Goal: Register for event/course: Sign up to attend an event or enroll in a course

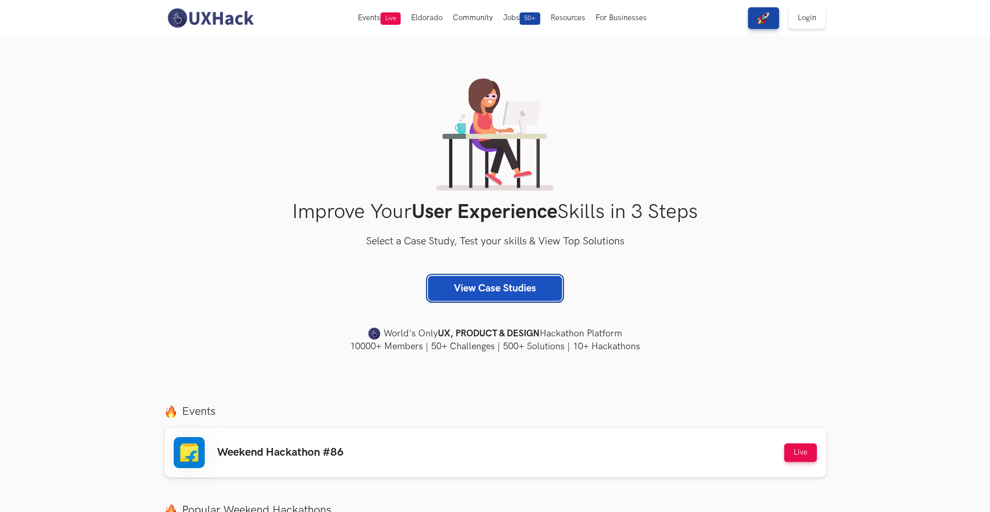
click at [514, 290] on link "View Case Studies" at bounding box center [495, 288] width 134 height 25
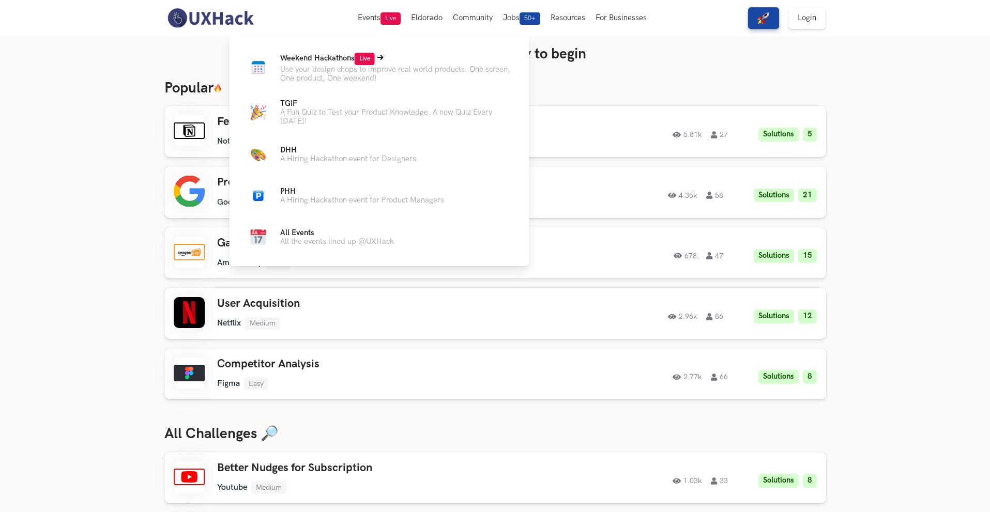
click at [322, 59] on span "Weekend Hackathons Live" at bounding box center [327, 58] width 95 height 9
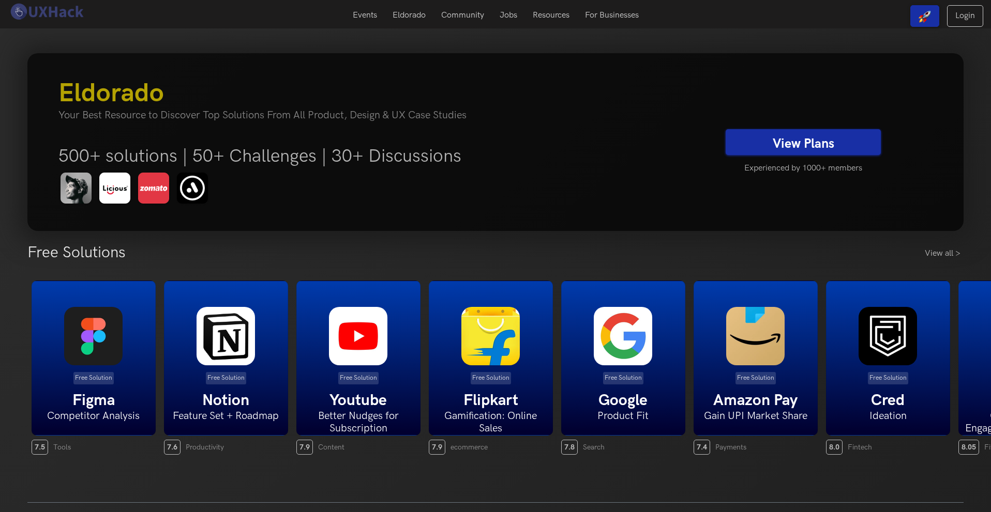
click at [791, 140] on link "View Plans" at bounding box center [803, 142] width 155 height 26
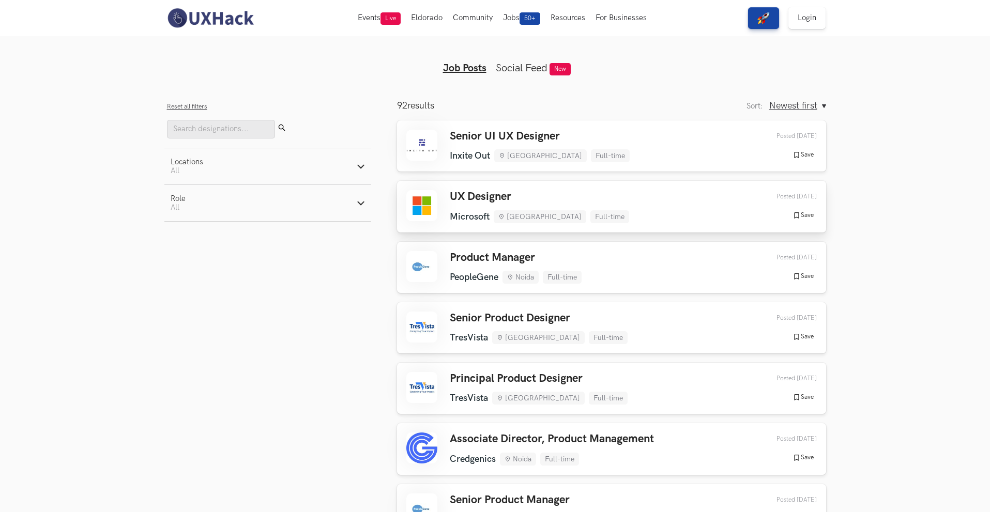
click at [675, 212] on div "UX Designer Microsoft Hyderabad Full-time Microsoft Hyderabad Full-time 1 day a…" at bounding box center [611, 206] width 411 height 33
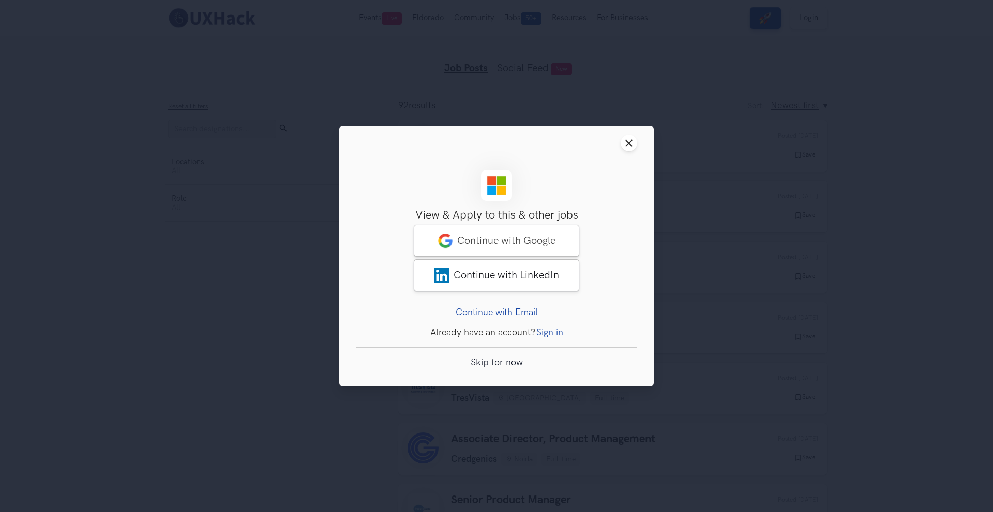
click at [655, 174] on div "Close modal window Sign Up View & Apply to this & other jobs Access to 50+ solu…" at bounding box center [496, 256] width 993 height 512
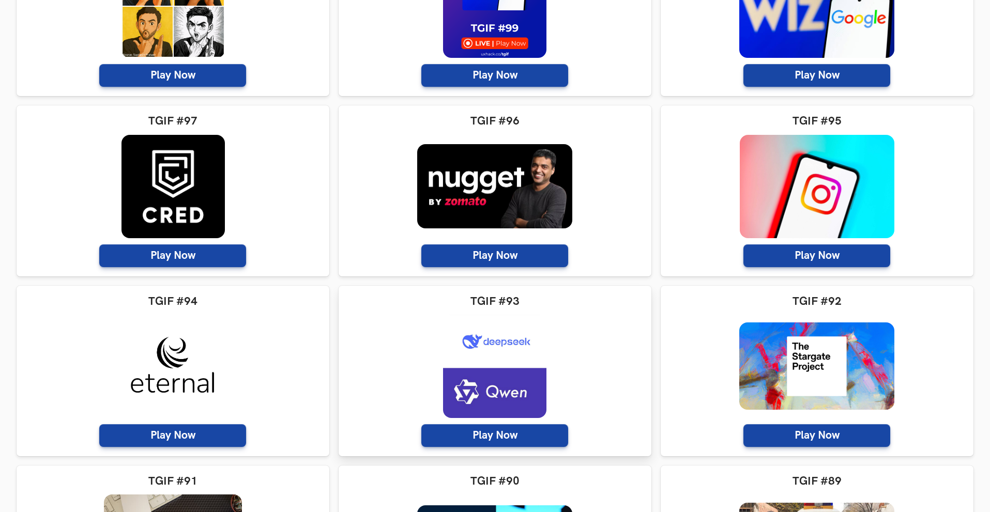
scroll to position [155, 0]
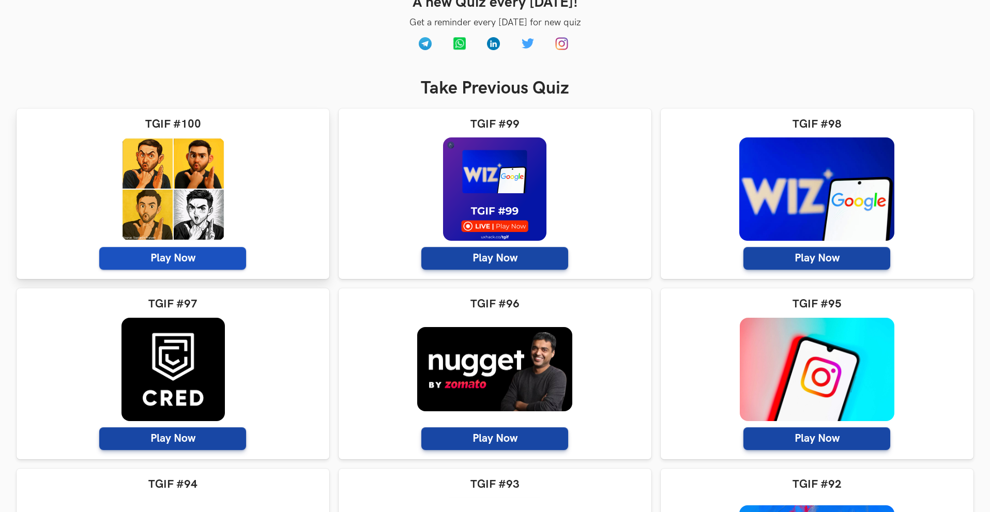
click at [222, 265] on span "Play Now" at bounding box center [172, 258] width 147 height 23
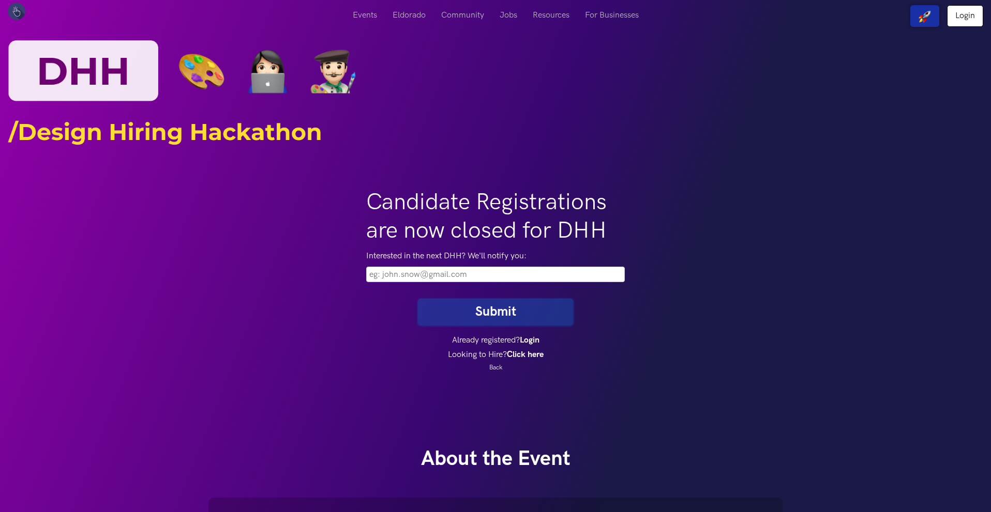
click at [538, 278] on input "email" at bounding box center [495, 275] width 259 height 16
click at [543, 193] on h1 "Candidate Registrations are now closed for DHH" at bounding box center [495, 216] width 259 height 57
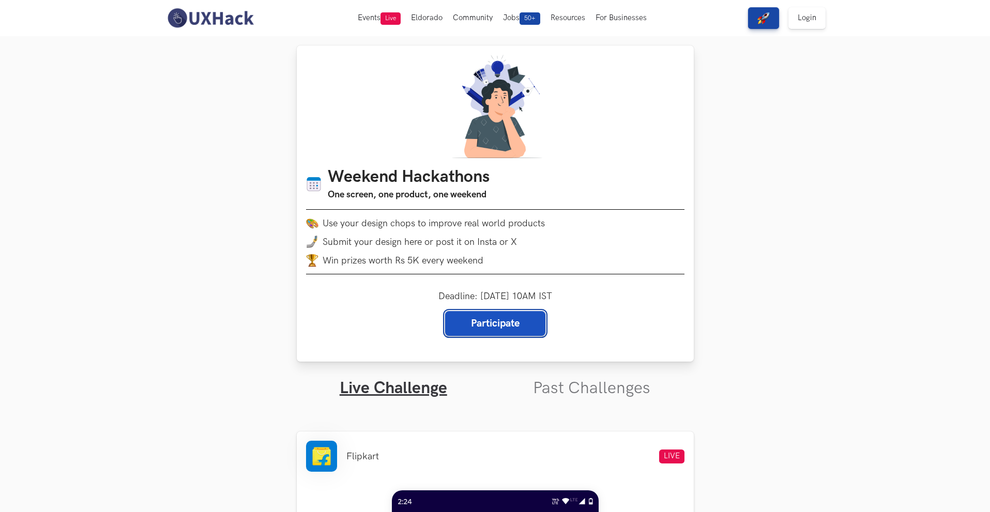
click at [499, 321] on link "Participate" at bounding box center [495, 323] width 100 height 25
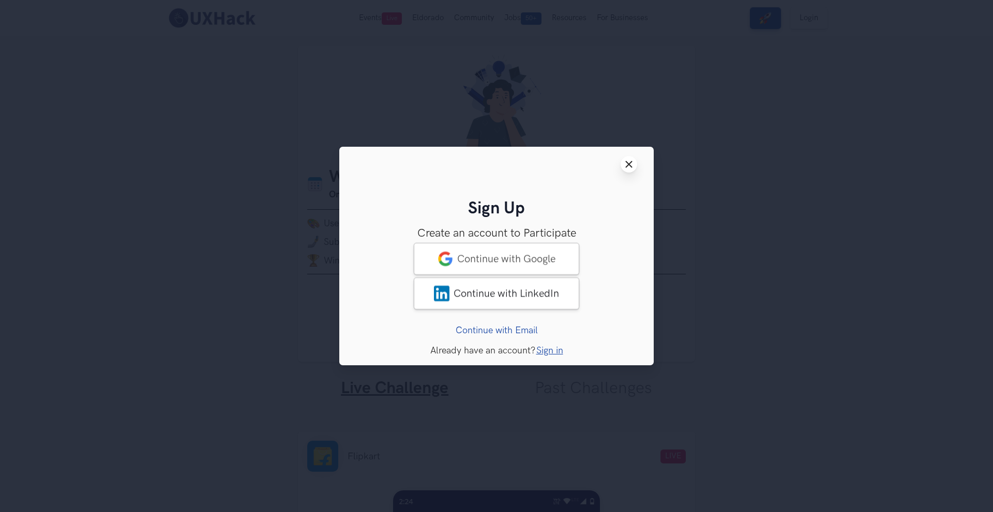
click at [630, 164] on line at bounding box center [629, 165] width 6 height 6
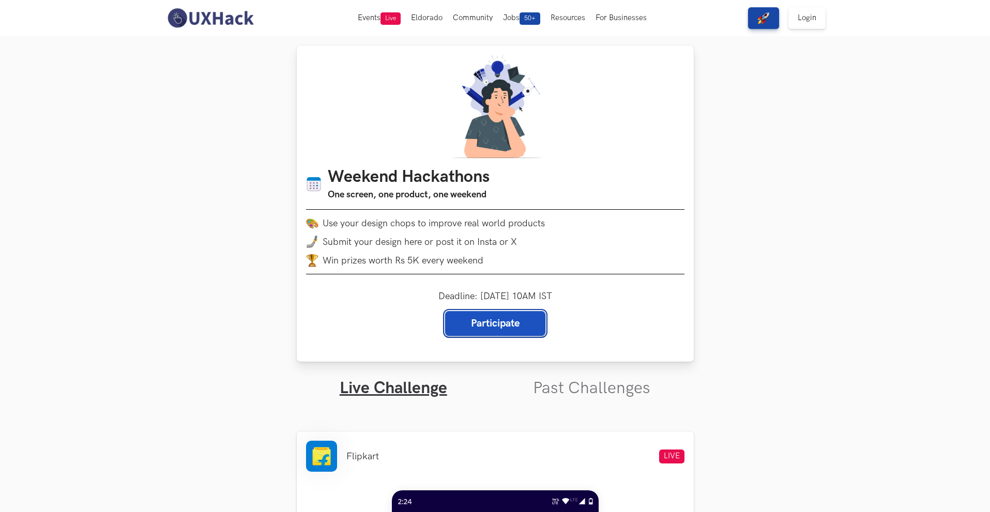
click at [502, 321] on link "Participate" at bounding box center [495, 323] width 100 height 25
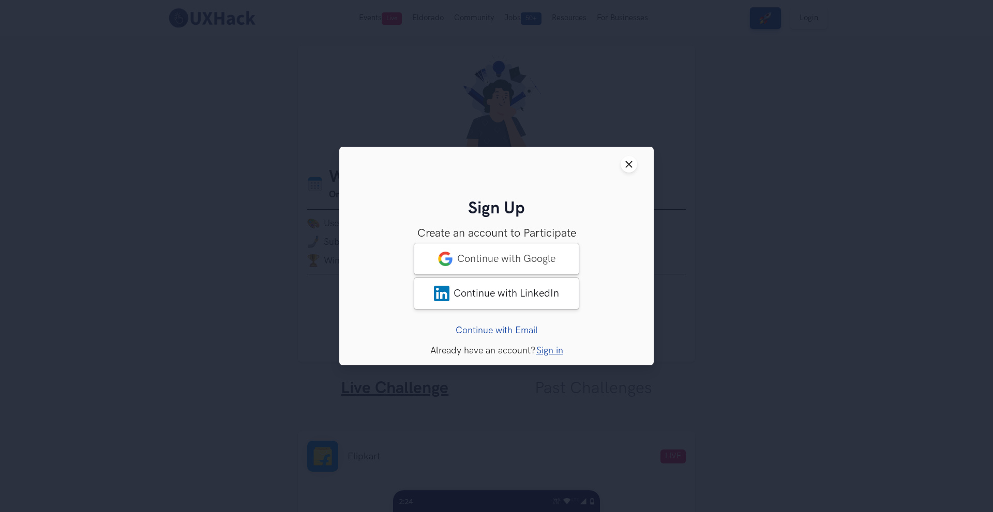
click at [640, 162] on header "Close modal window" at bounding box center [496, 164] width 314 height 35
click at [629, 161] on icon "Close modal window" at bounding box center [629, 164] width 8 height 8
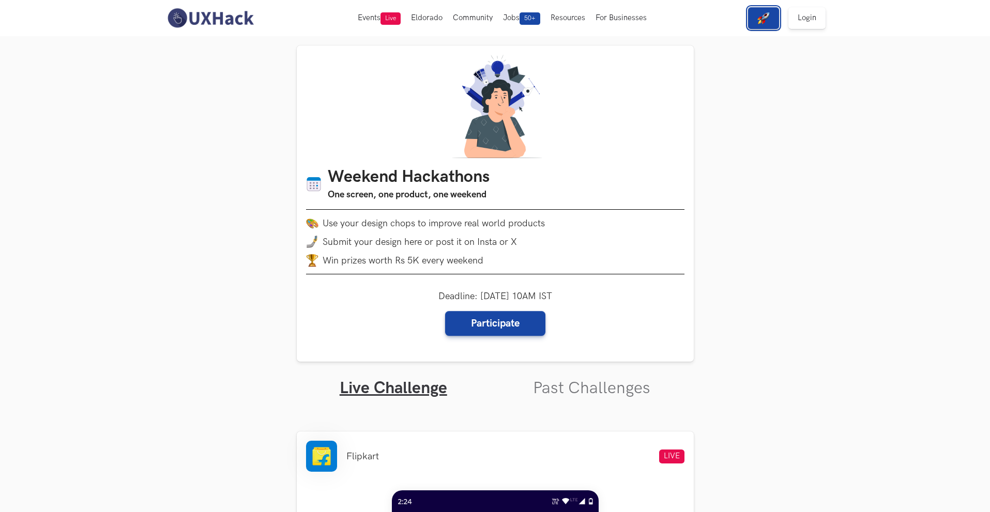
click at [758, 16] on strong "View Free Solutions" at bounding box center [792, 17] width 68 height 9
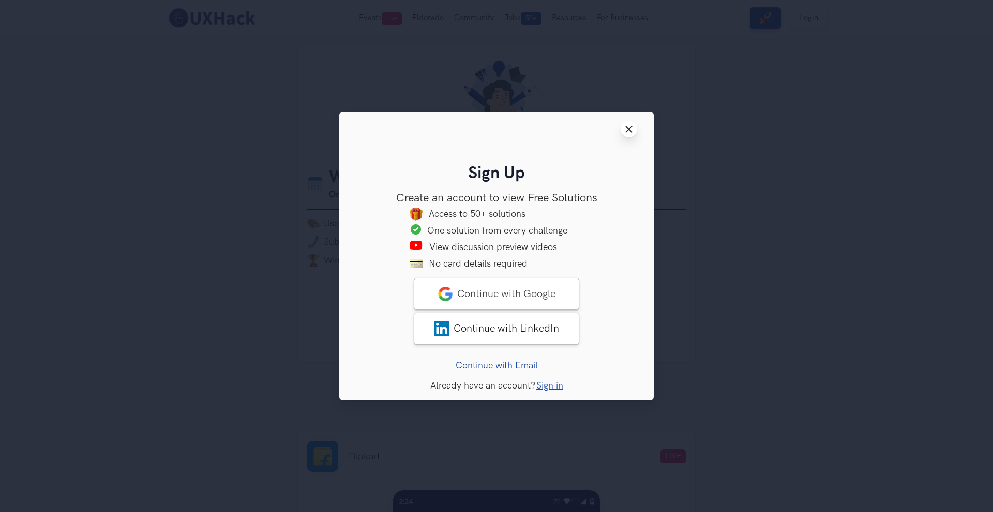
click at [632, 128] on icon "Close modal window" at bounding box center [629, 129] width 8 height 8
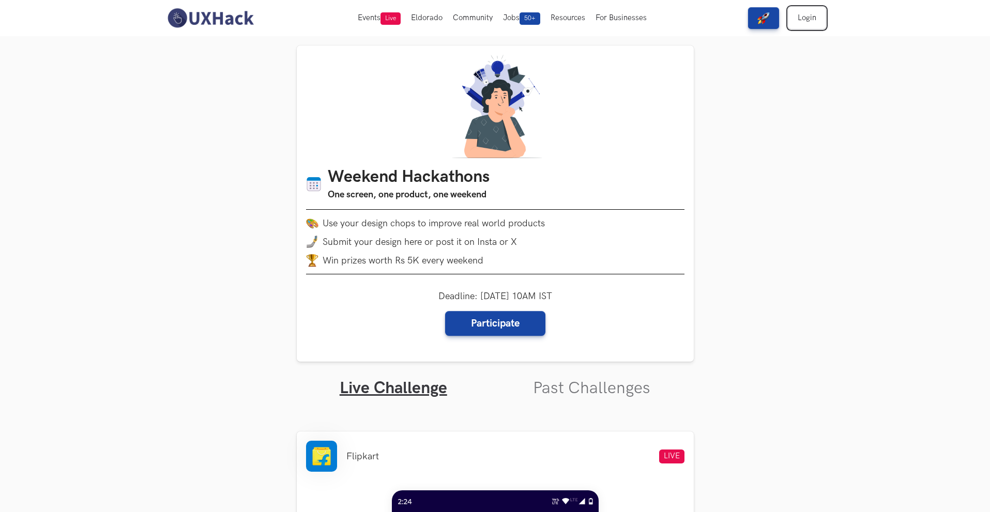
click at [803, 16] on link "Login" at bounding box center [807, 18] width 37 height 22
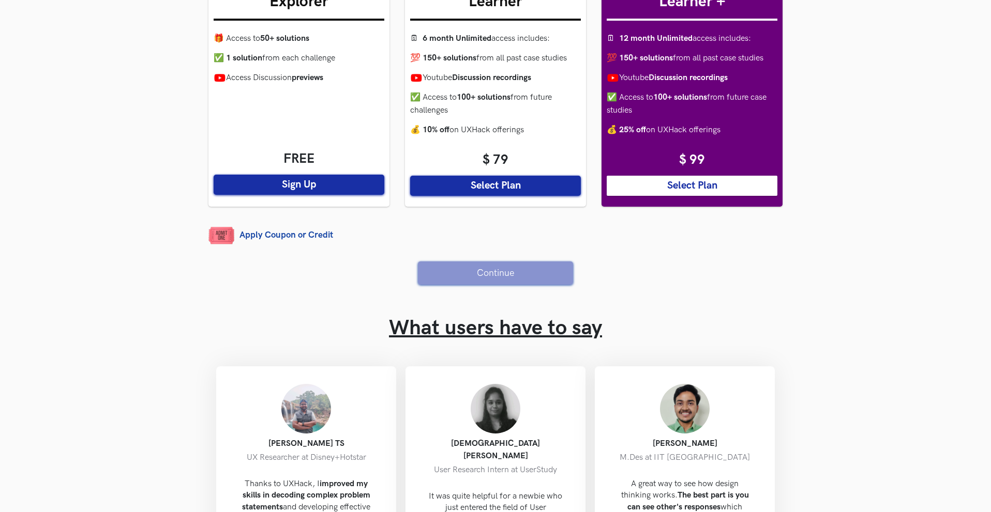
scroll to position [310, 0]
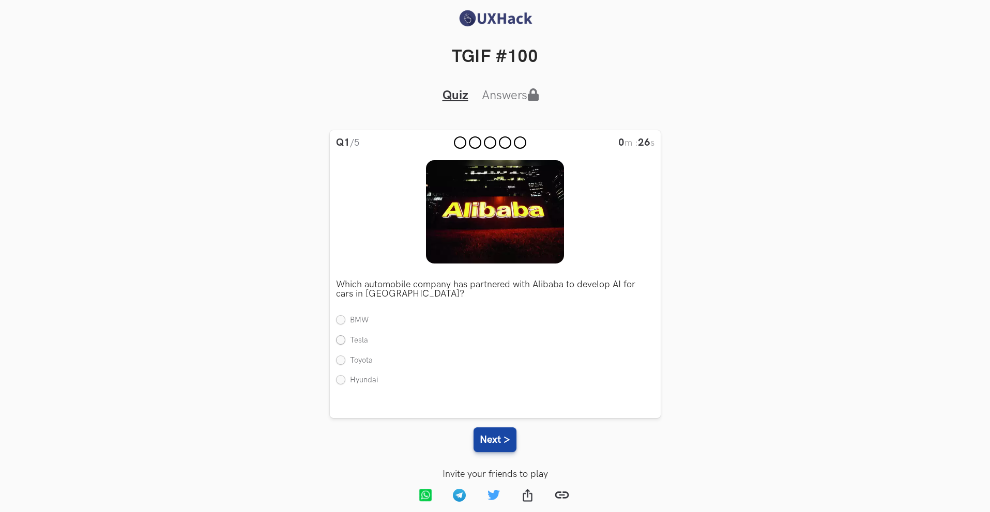
click at [356, 343] on label "Tesla" at bounding box center [352, 341] width 32 height 11
click at [345, 343] on input "Tesla" at bounding box center [340, 340] width 9 height 9
radio input "true"
click at [489, 438] on button "Next >" at bounding box center [495, 440] width 43 height 25
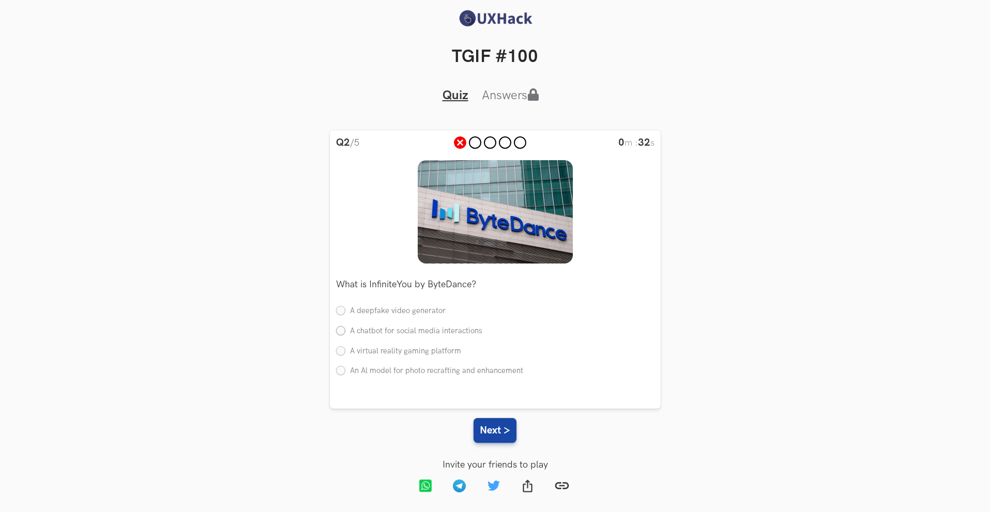
click at [408, 329] on label "A chatbot for social media interactions" at bounding box center [409, 331] width 146 height 11
click at [345, 329] on input "A chatbot for social media interactions" at bounding box center [340, 331] width 9 height 9
radio input "true"
click at [494, 428] on button "Next >" at bounding box center [495, 430] width 43 height 25
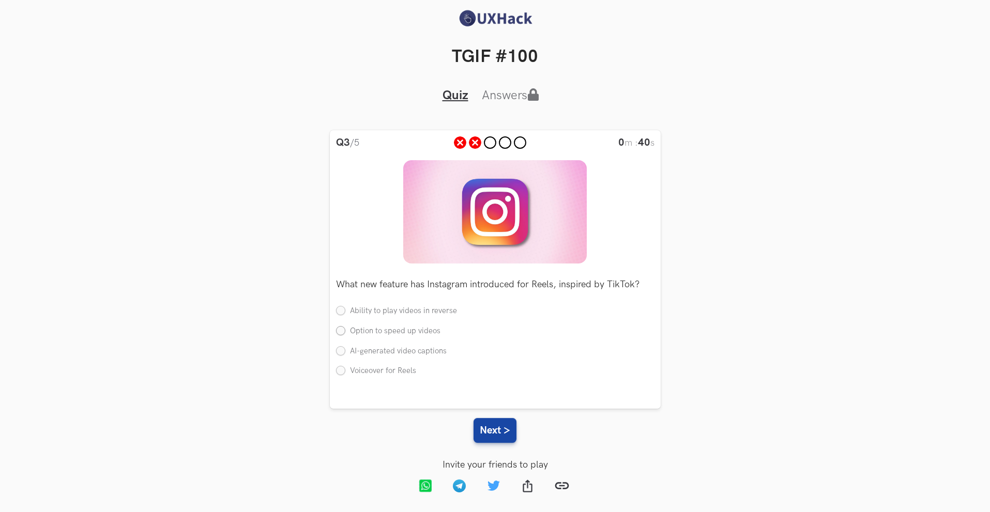
click at [403, 331] on label "Option to speed up videos" at bounding box center [388, 331] width 104 height 11
click at [345, 331] on input "Option to speed up videos" at bounding box center [340, 331] width 9 height 9
radio input "true"
click at [489, 431] on button "Next >" at bounding box center [495, 430] width 43 height 25
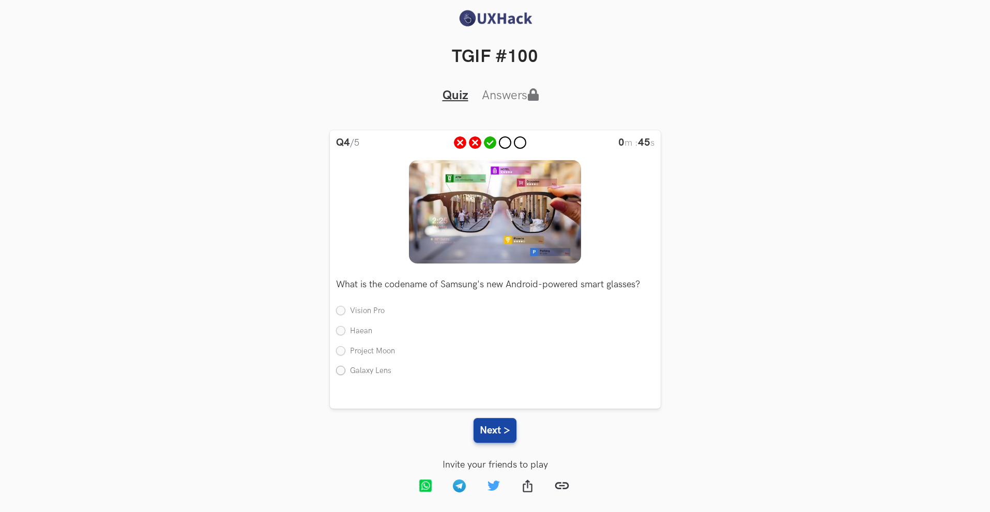
click at [371, 369] on label "Galaxy Lens" at bounding box center [363, 371] width 55 height 11
click at [345, 369] on input "Galaxy Lens" at bounding box center [340, 371] width 9 height 9
radio input "true"
click at [503, 433] on button "Next >" at bounding box center [495, 430] width 43 height 25
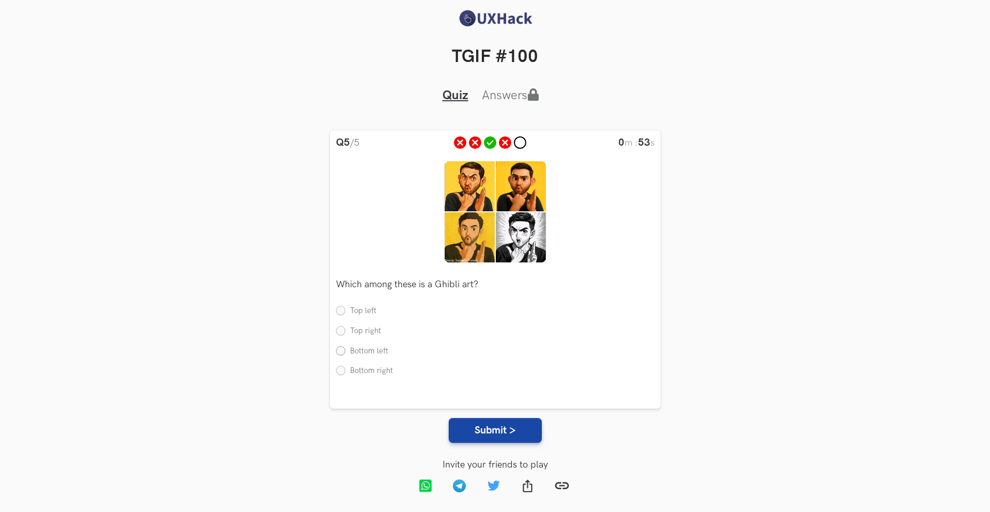
click at [369, 354] on label "Bottom left" at bounding box center [362, 351] width 52 height 11
click at [345, 354] on input "Bottom left" at bounding box center [340, 351] width 9 height 9
radio input "true"
click at [497, 430] on button "Submit >" at bounding box center [495, 430] width 93 height 25
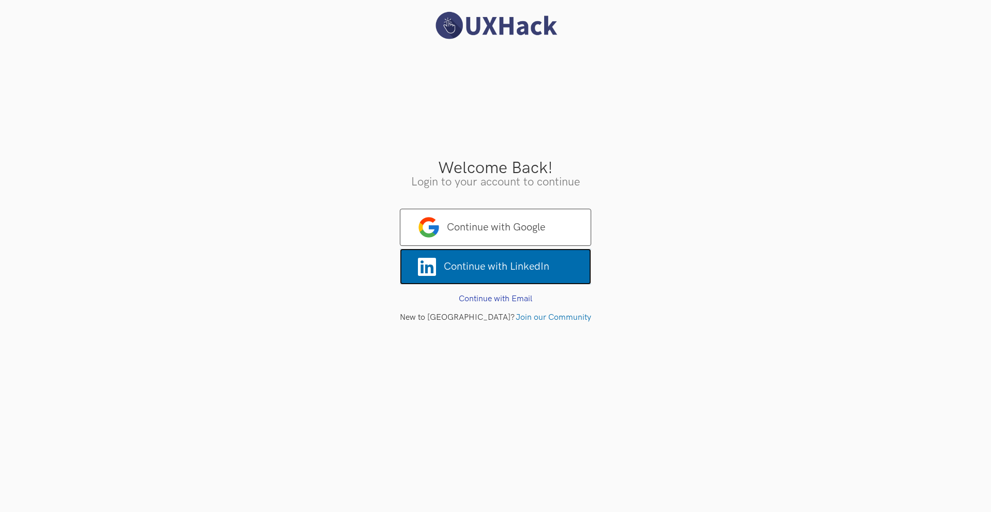
click at [506, 264] on span "Continue with LinkedIn" at bounding box center [495, 267] width 191 height 36
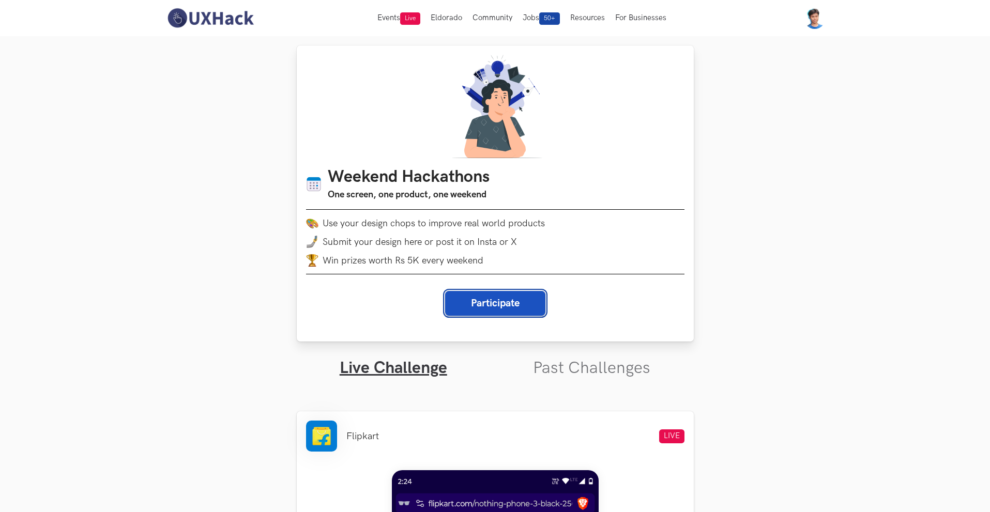
click at [487, 307] on button "Participate" at bounding box center [495, 303] width 100 height 25
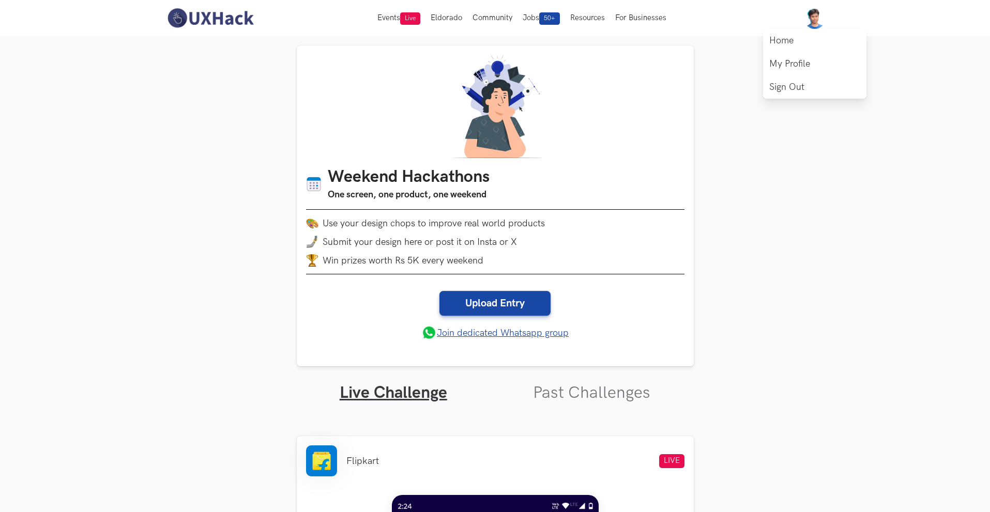
click at [812, 21] on img at bounding box center [815, 18] width 22 height 22
click at [807, 34] on link "Home" at bounding box center [814, 40] width 103 height 23
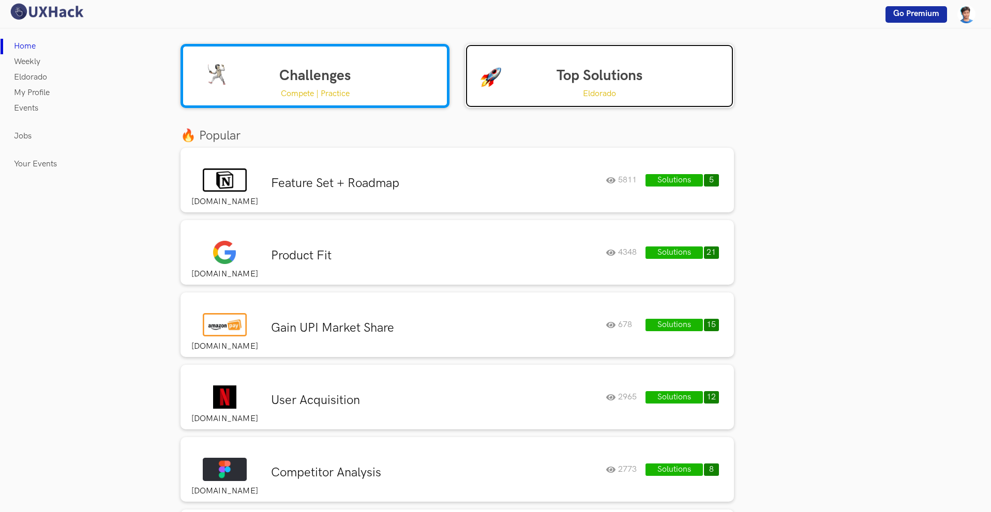
click at [525, 83] on link "Top Solutions Eldorado" at bounding box center [599, 76] width 269 height 64
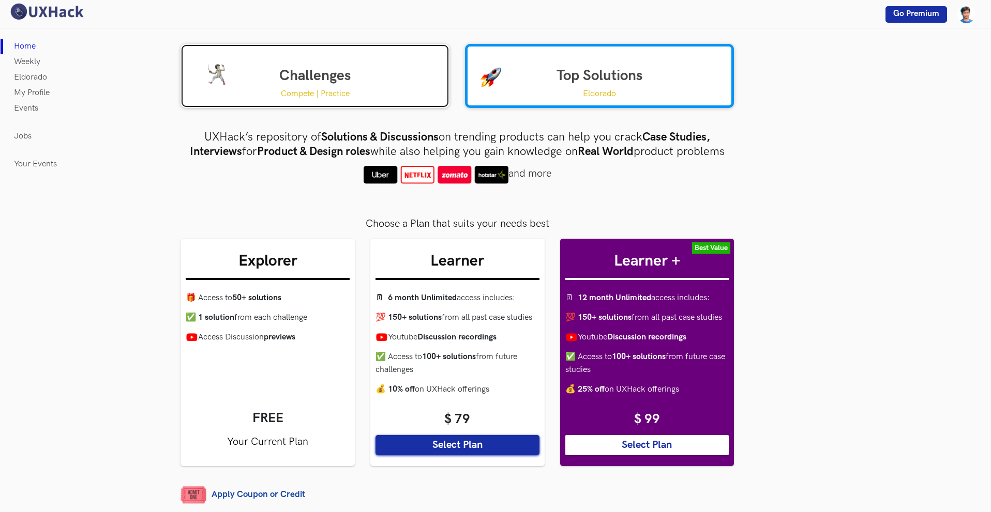
click at [307, 92] on p "Compete | Practice" at bounding box center [315, 93] width 69 height 13
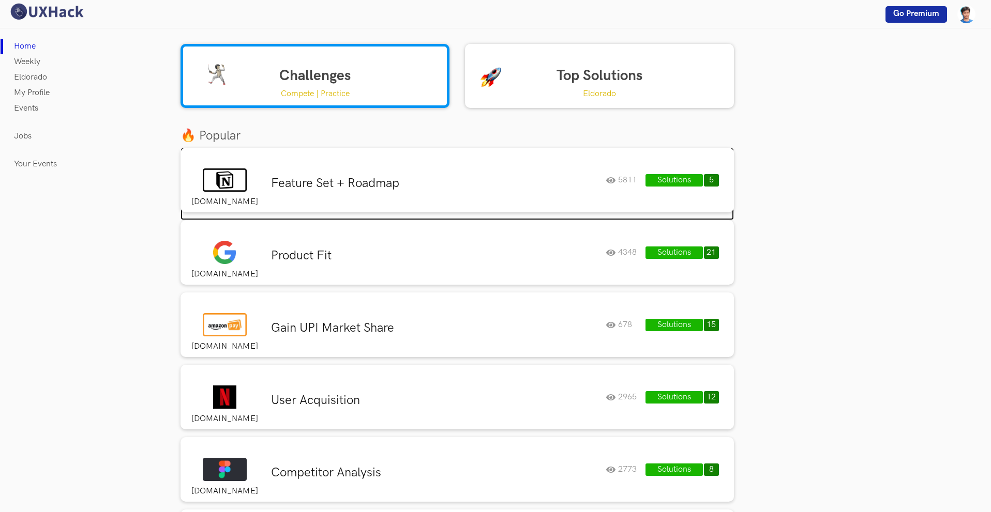
click at [300, 184] on h3 "Feature Set + Roadmap" at bounding box center [434, 184] width 327 height 16
click at [34, 59] on link "Weekly" at bounding box center [27, 62] width 26 height 16
click at [30, 81] on link "Eldorado" at bounding box center [30, 78] width 33 height 16
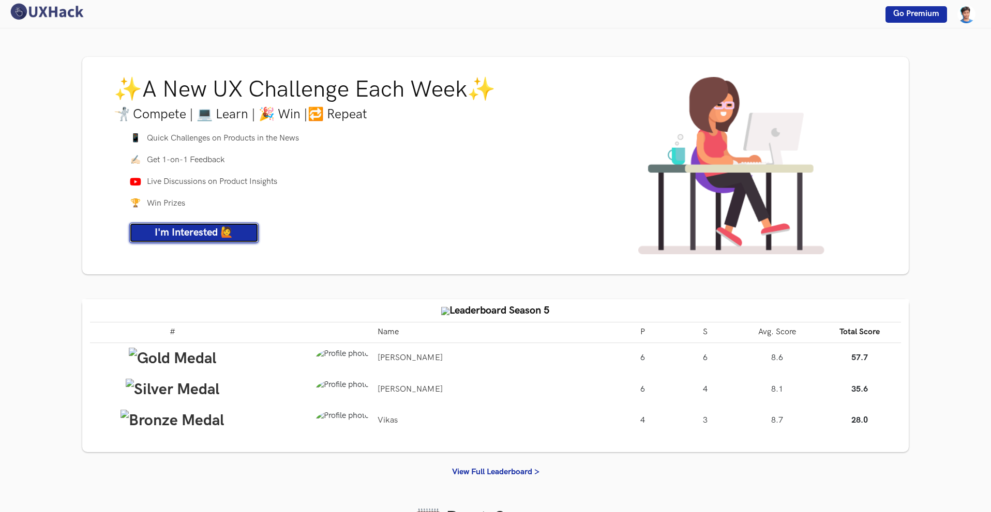
click at [208, 238] on span "I'm Interested 🙋" at bounding box center [194, 233] width 79 height 12
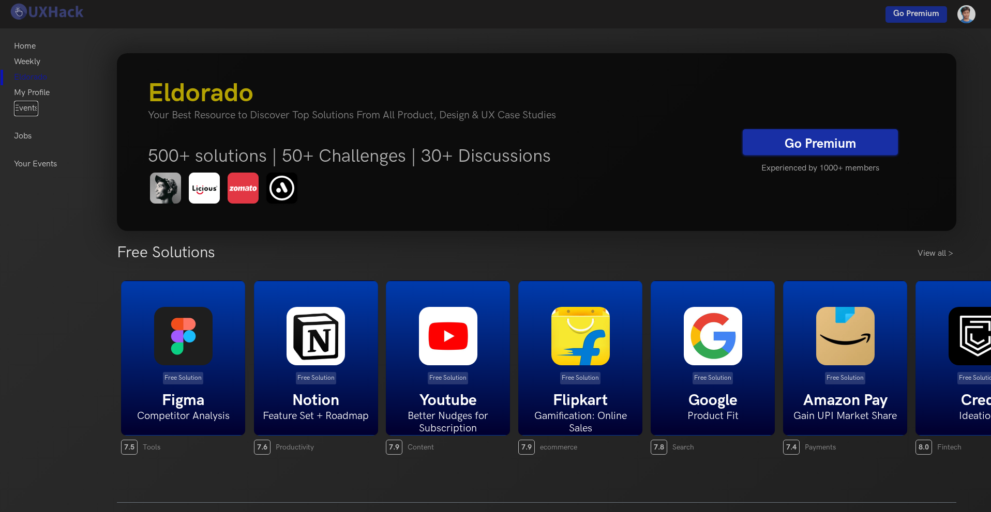
click at [27, 107] on link "Events" at bounding box center [26, 109] width 24 height 16
click at [20, 134] on link "Jobs" at bounding box center [23, 137] width 18 height 16
click at [67, 19] on img at bounding box center [47, 12] width 78 height 18
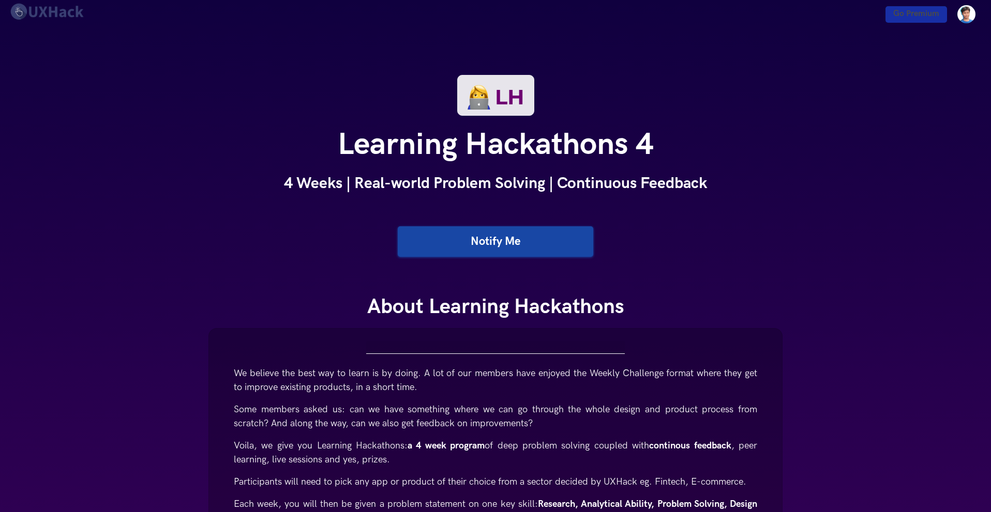
click at [495, 238] on link "Notify Me" at bounding box center [495, 242] width 195 height 31
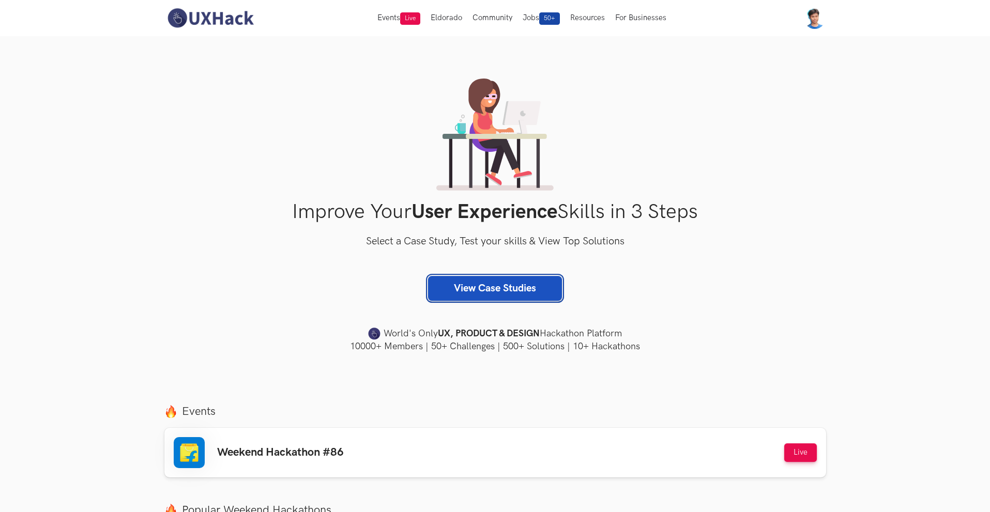
click at [480, 286] on link "View Case Studies" at bounding box center [495, 288] width 134 height 25
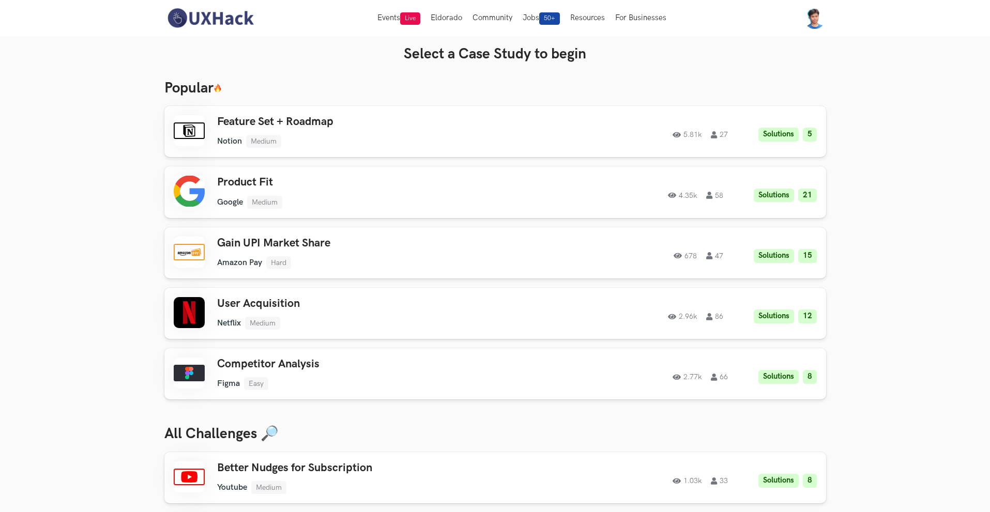
click at [234, 19] on img at bounding box center [210, 18] width 92 height 22
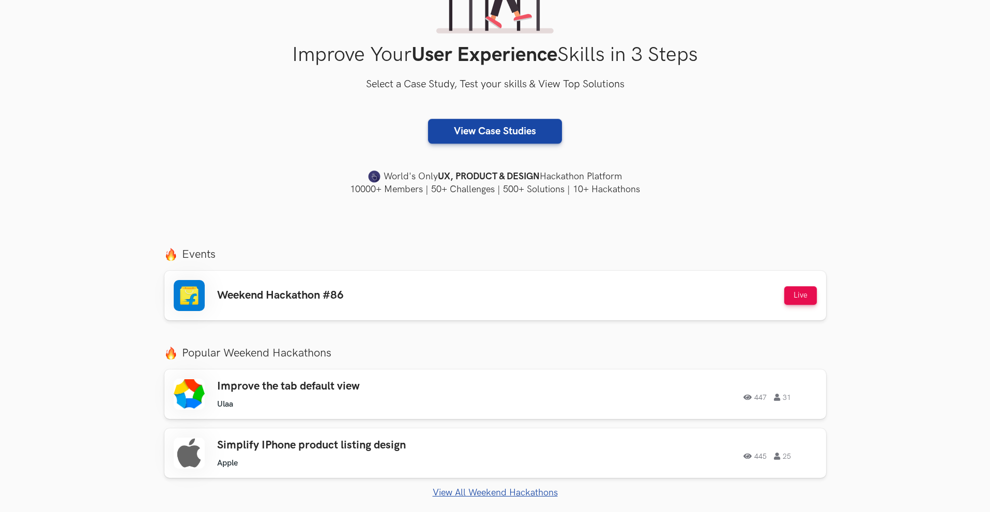
scroll to position [310, 0]
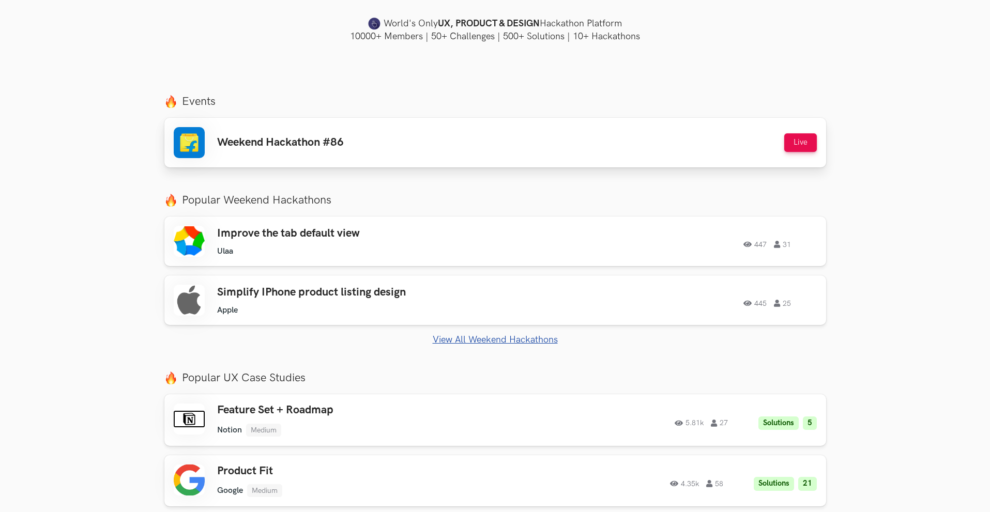
click at [663, 149] on div "Weekend Hackathon #86 Live" at bounding box center [495, 142] width 643 height 31
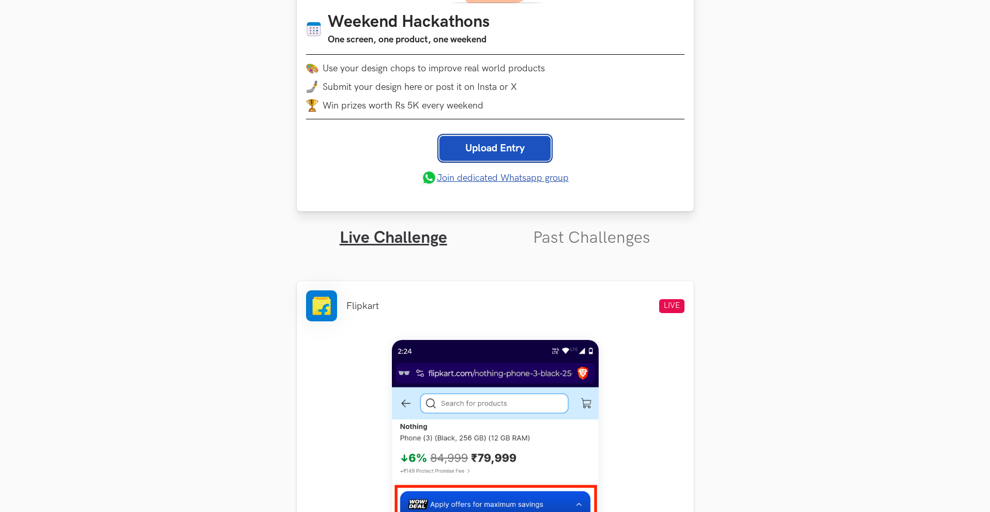
click at [491, 148] on link "Upload Entry" at bounding box center [495, 148] width 111 height 25
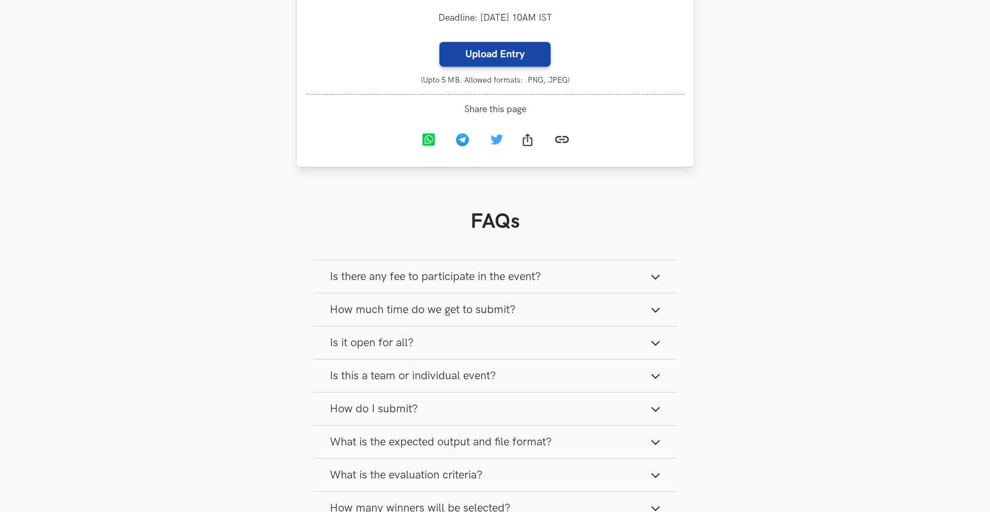
scroll to position [1137, 0]
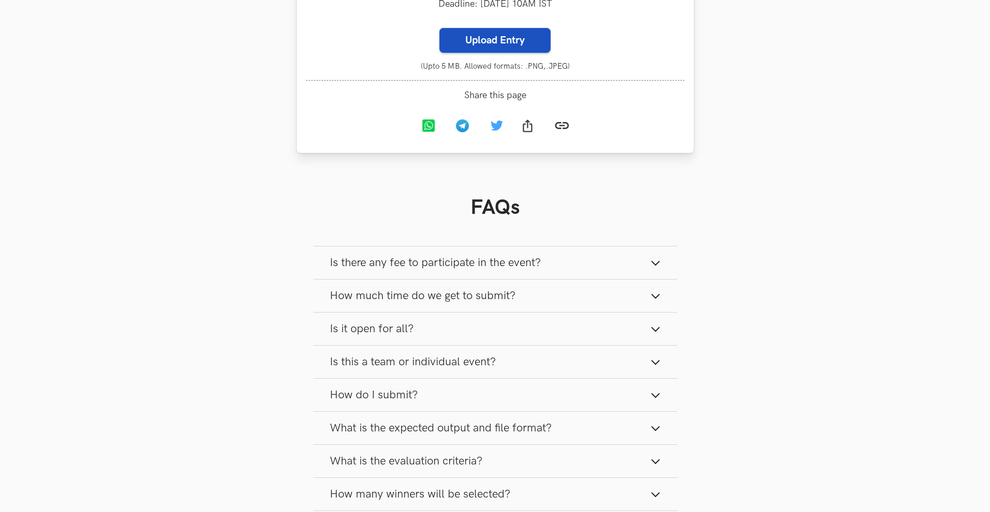
click at [511, 52] on label "Upload Entry" at bounding box center [495, 40] width 111 height 25
click at [440, 28] on input "Upload Entry" at bounding box center [439, 27] width 1 height 1
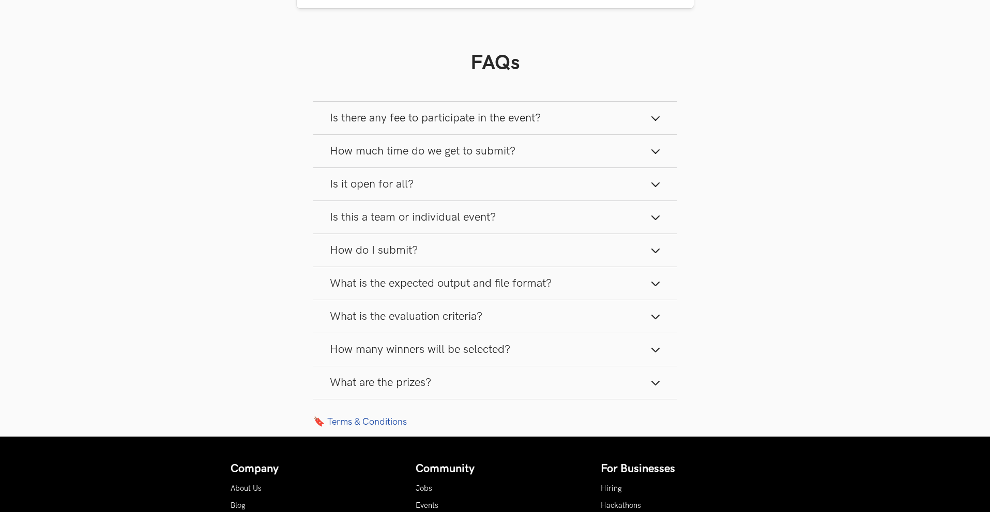
scroll to position [1292, 0]
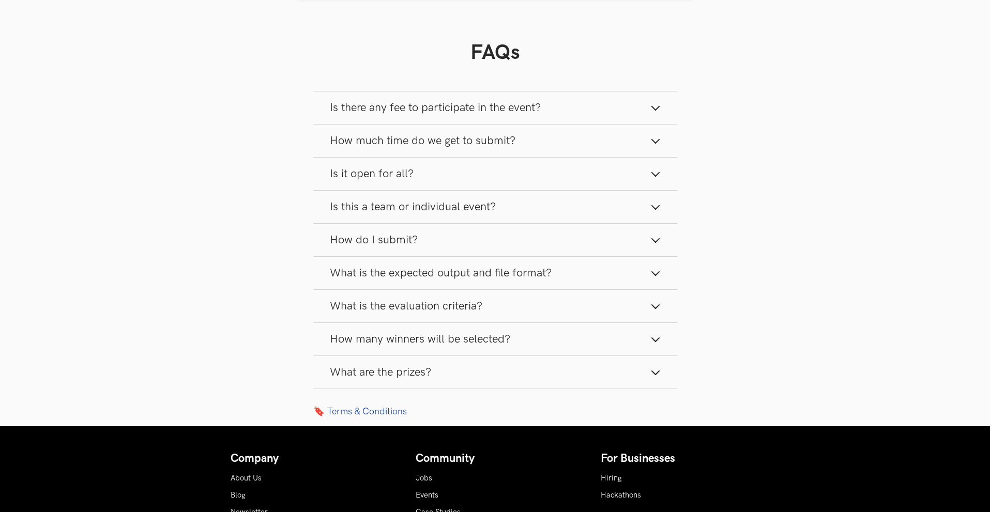
click at [443, 115] on span "Is there any fee to participate in the event?" at bounding box center [435, 108] width 211 height 14
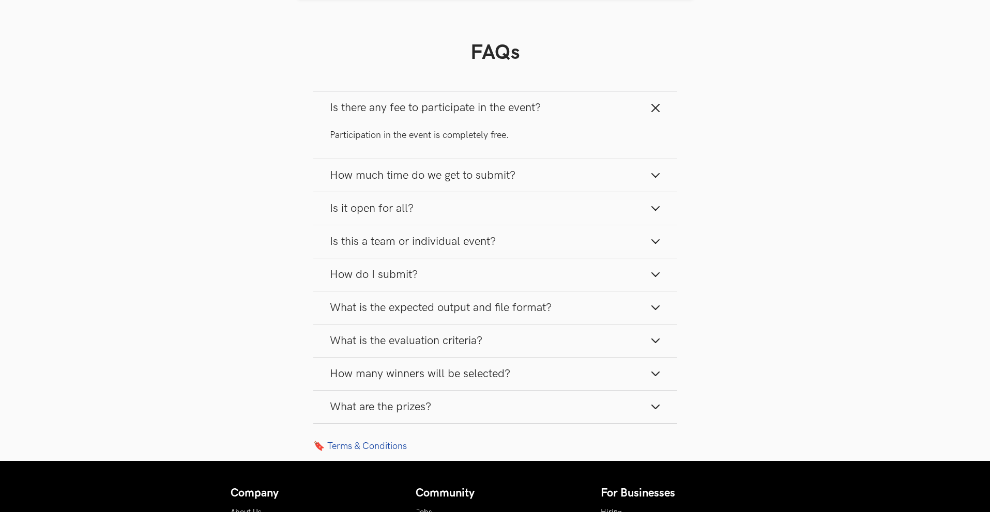
click at [443, 115] on span "Is there any fee to participate in the event?" at bounding box center [435, 108] width 211 height 14
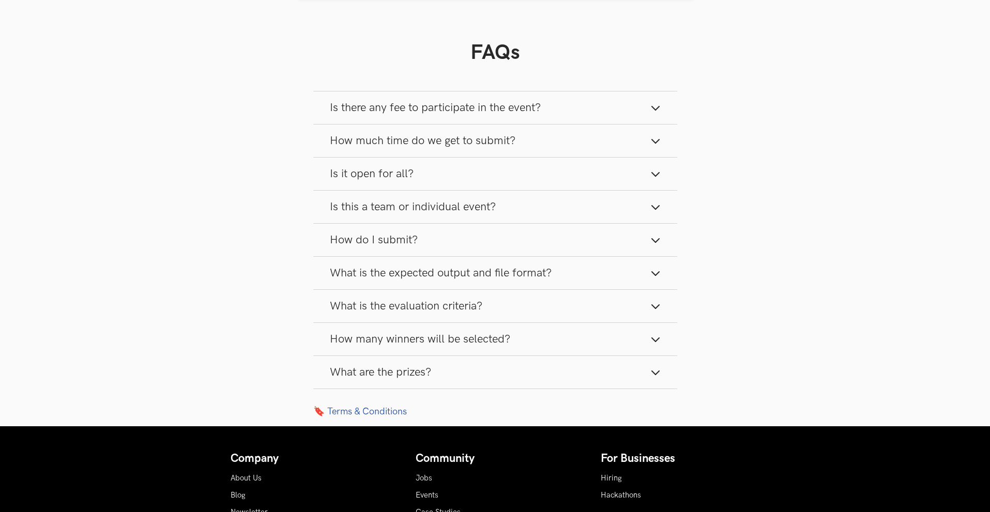
click at [442, 148] on span "How much time do we get to submit?" at bounding box center [423, 141] width 186 height 14
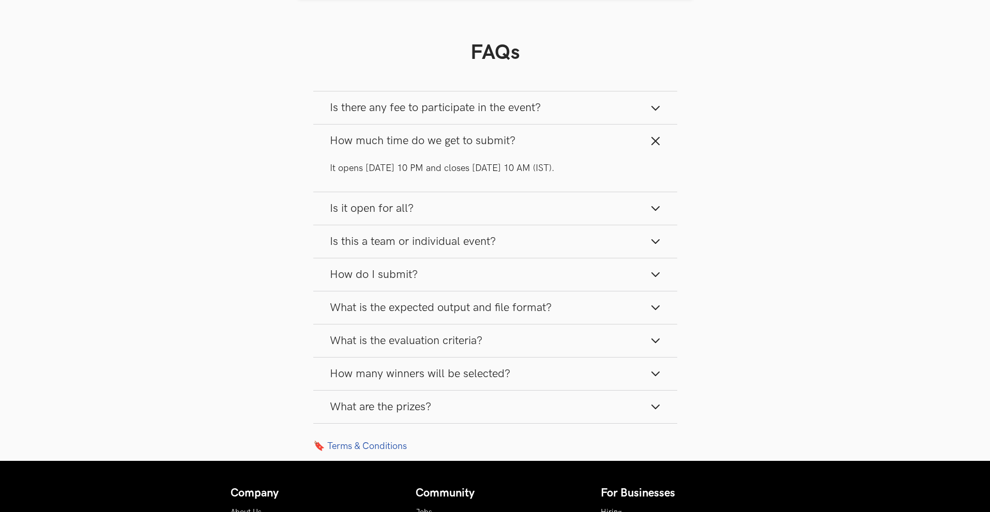
click at [442, 148] on span "How much time do we get to submit?" at bounding box center [423, 141] width 186 height 14
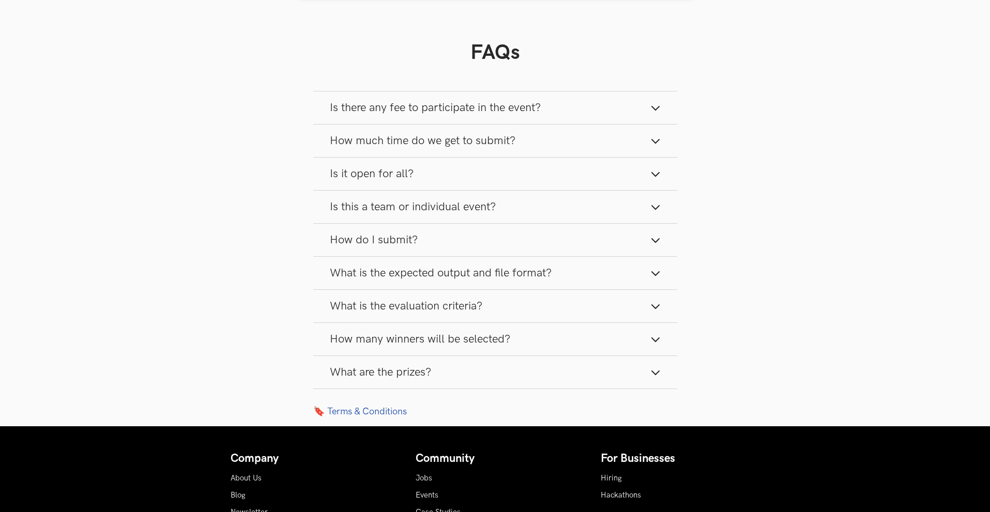
click at [421, 187] on button "Is it open for all?" at bounding box center [495, 174] width 364 height 33
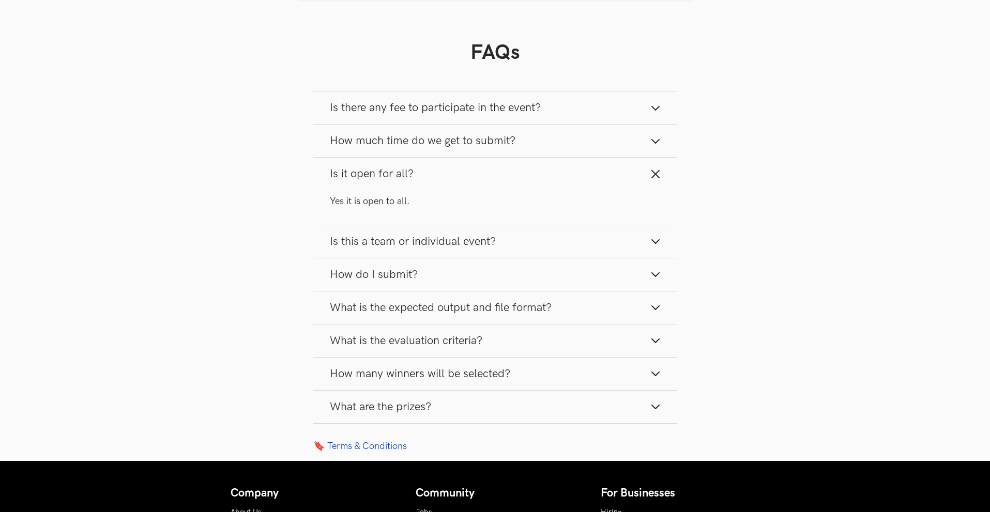
click at [421, 187] on button "Is it open for all?" at bounding box center [495, 174] width 364 height 33
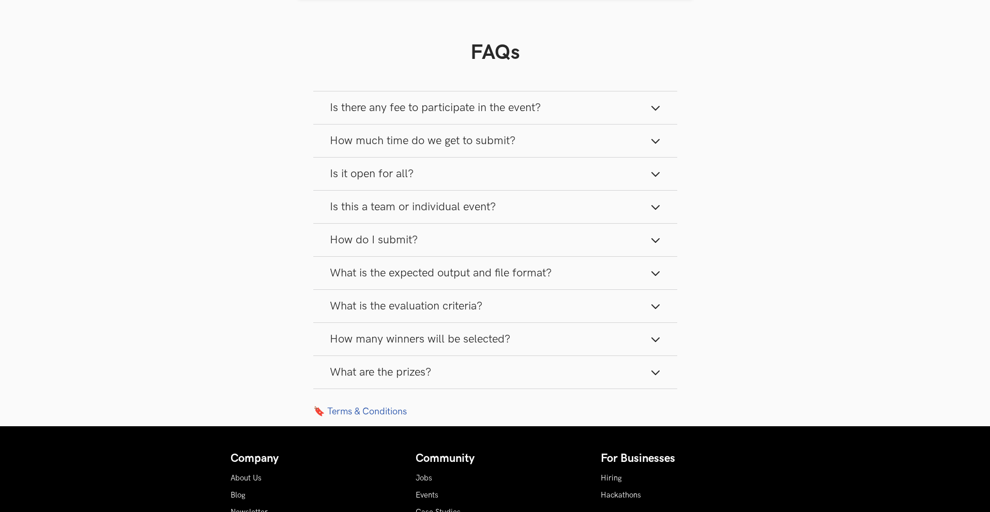
click at [441, 148] on span "How much time do we get to submit?" at bounding box center [423, 141] width 186 height 14
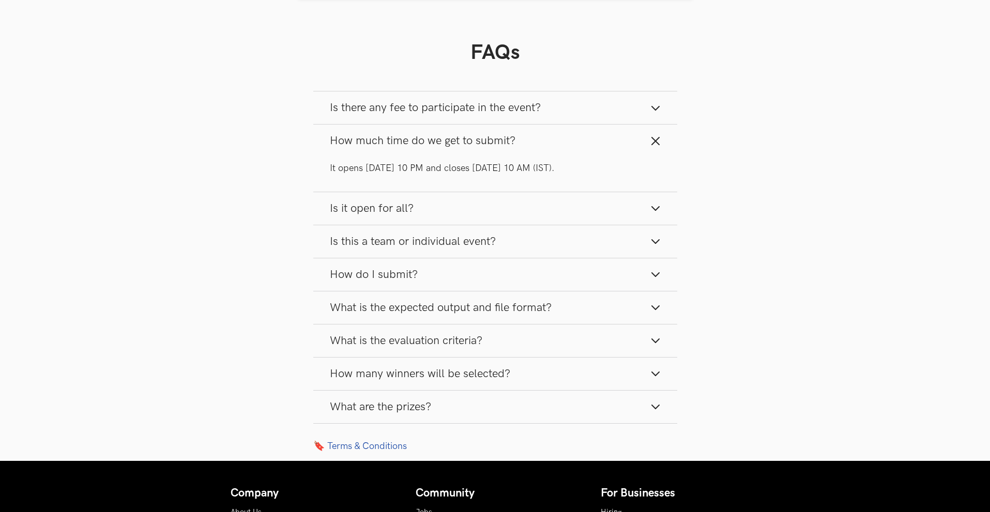
click at [450, 145] on span "How much time do we get to submit?" at bounding box center [423, 141] width 186 height 14
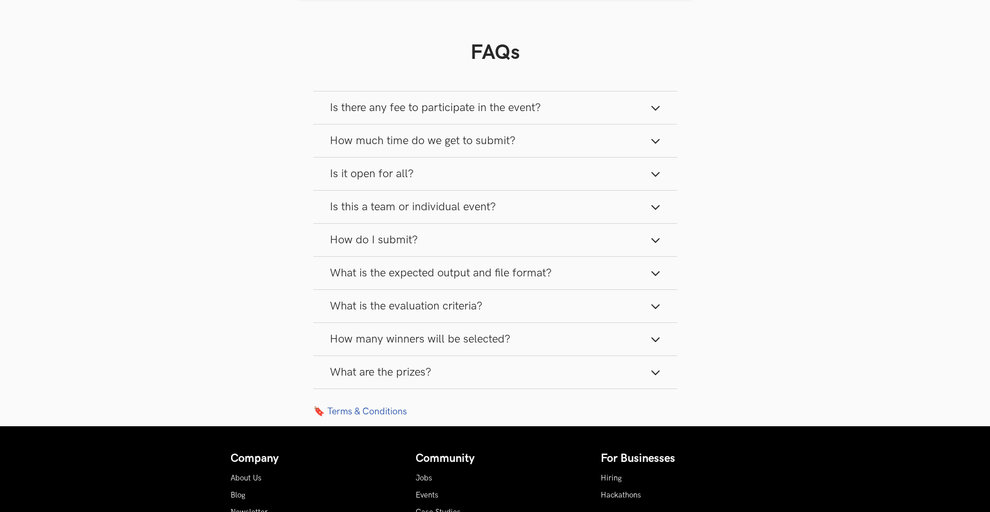
click at [468, 157] on button "How much time do we get to submit?" at bounding box center [495, 141] width 364 height 33
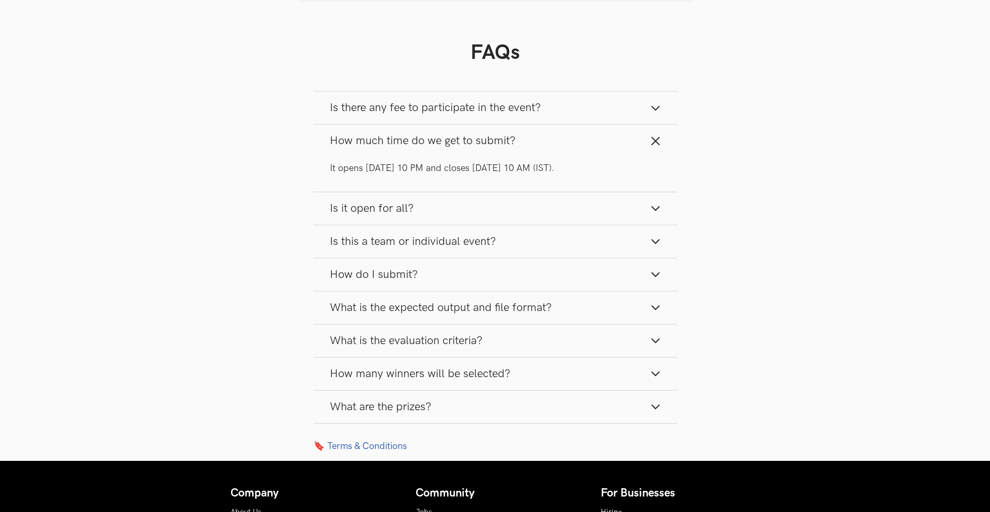
click at [390, 216] on span "Is it open for all?" at bounding box center [372, 209] width 84 height 14
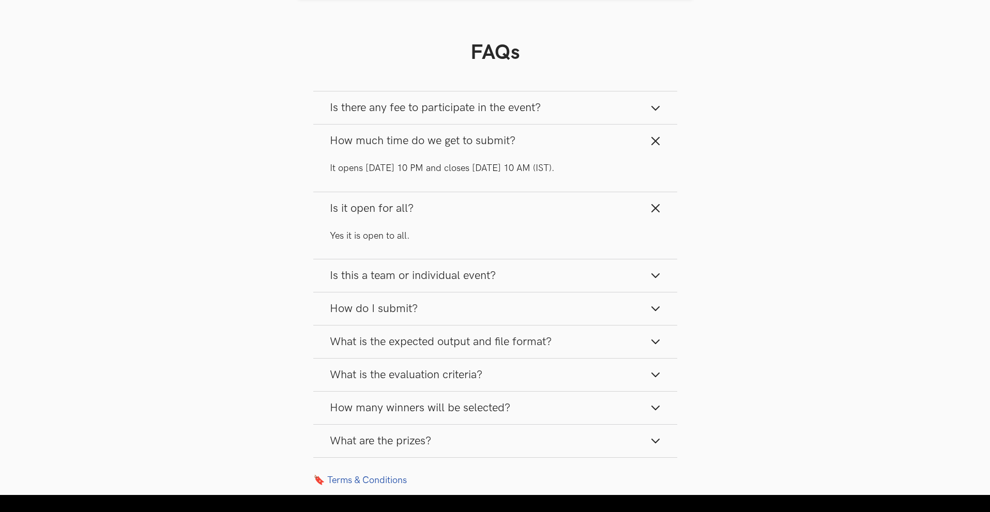
click at [382, 281] on span "Is this a team or individual event?" at bounding box center [413, 276] width 166 height 14
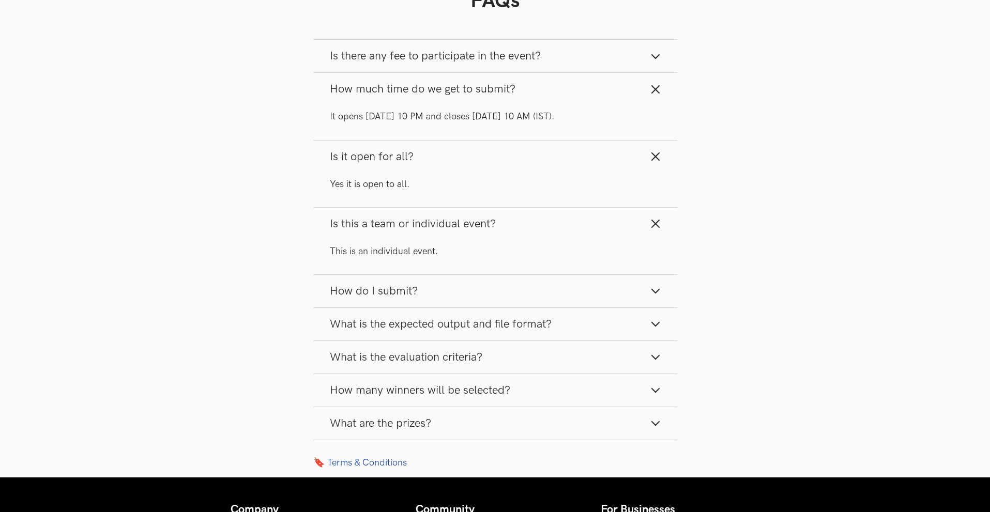
click at [403, 308] on button "How do I submit?" at bounding box center [495, 291] width 364 height 33
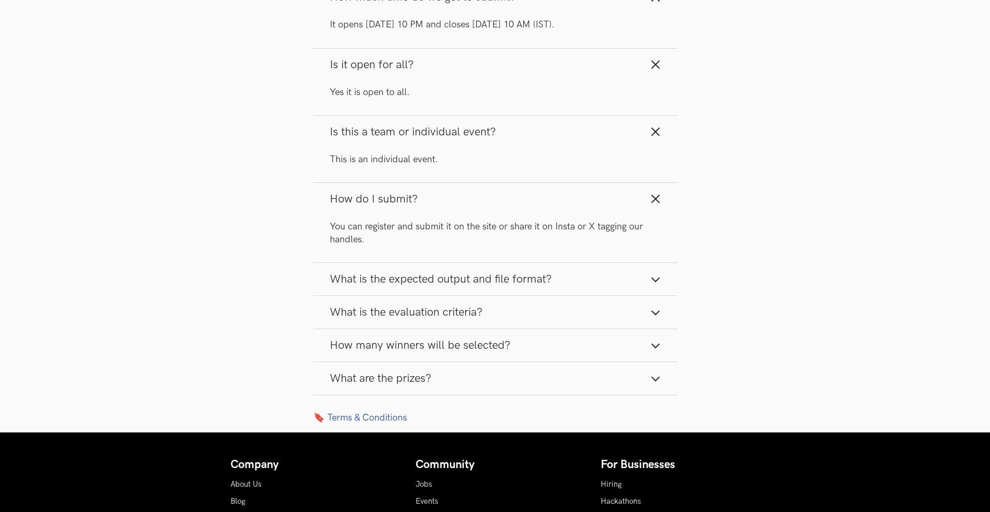
scroll to position [1447, 0]
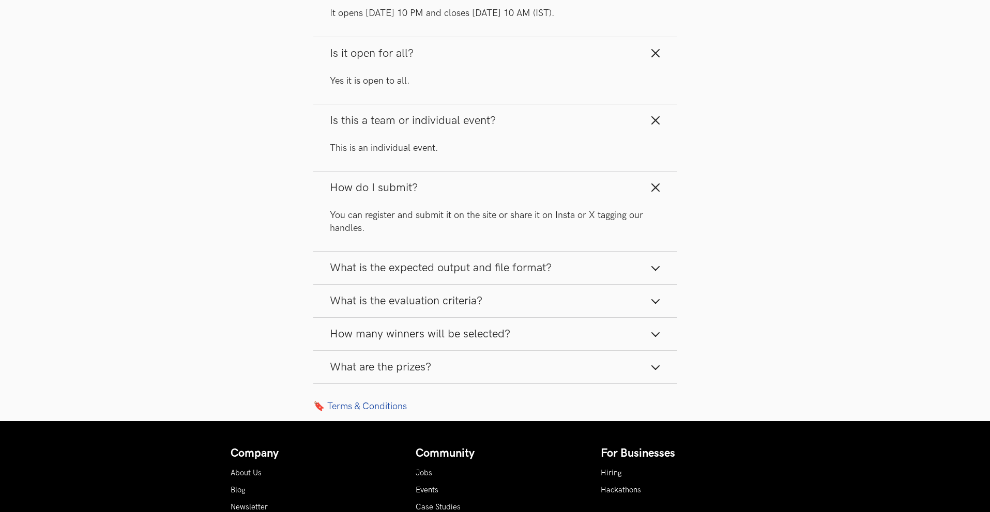
click at [427, 275] on span "What is the expected output and file format?" at bounding box center [441, 268] width 222 height 14
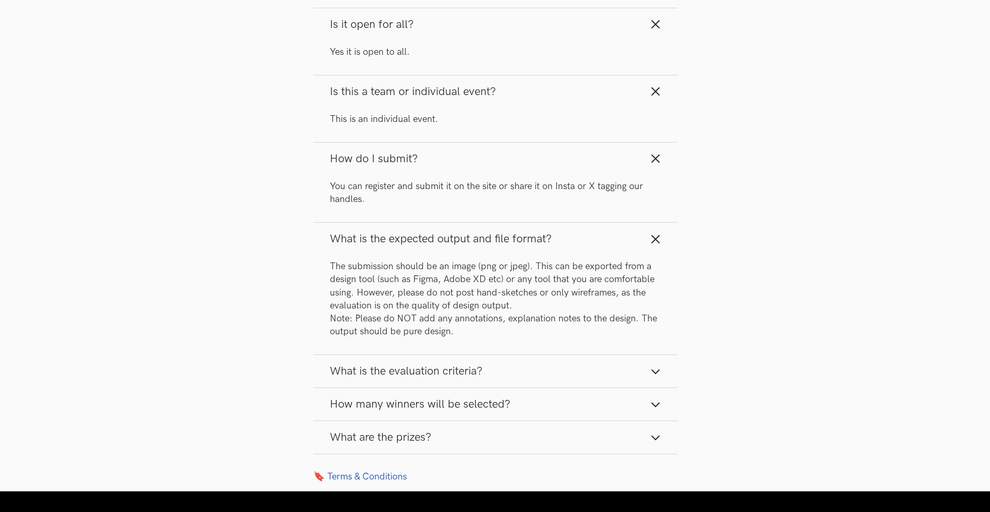
scroll to position [1499, 0]
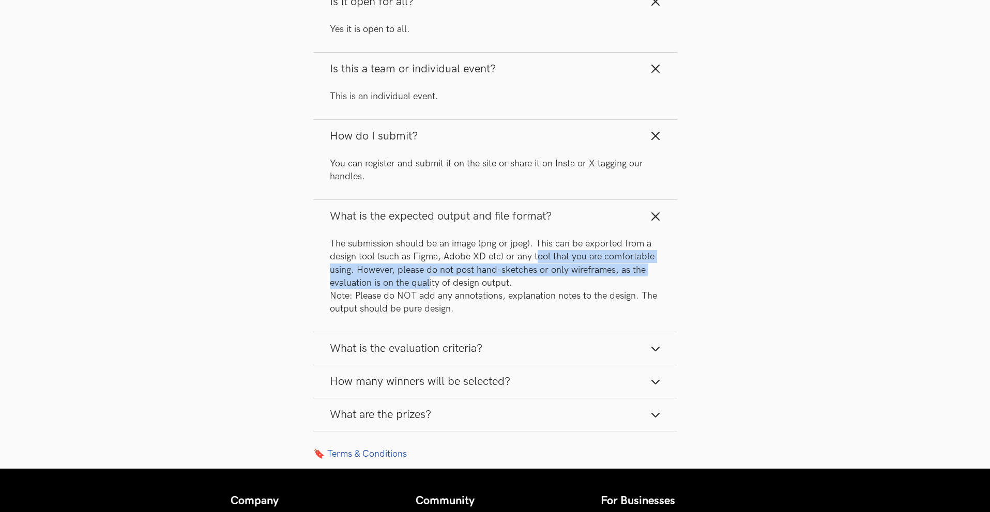
drag, startPoint x: 540, startPoint y: 267, endPoint x: 429, endPoint y: 288, distance: 113.1
click at [429, 288] on p "The submission should be an image (png or jpeg). This can be exported from a de…" at bounding box center [495, 276] width 331 height 78
click at [414, 300] on p "The submission should be an image (png or jpeg). This can be exported from a de…" at bounding box center [495, 276] width 331 height 78
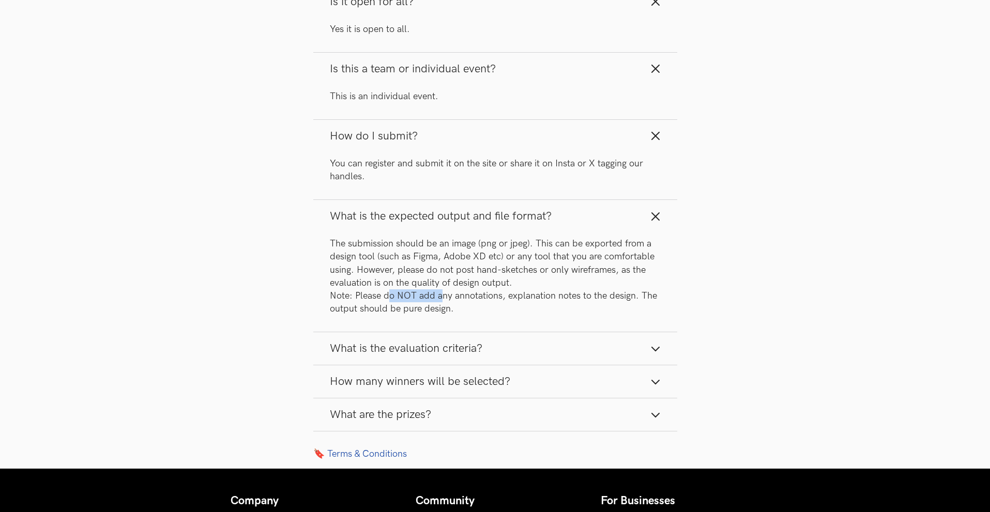
drag, startPoint x: 390, startPoint y: 307, endPoint x: 442, endPoint y: 307, distance: 51.7
click at [442, 307] on p "The submission should be an image (png or jpeg). This can be exported from a de…" at bounding box center [495, 276] width 331 height 78
click at [419, 356] on span "What is the evaluation criteria?" at bounding box center [406, 349] width 153 height 14
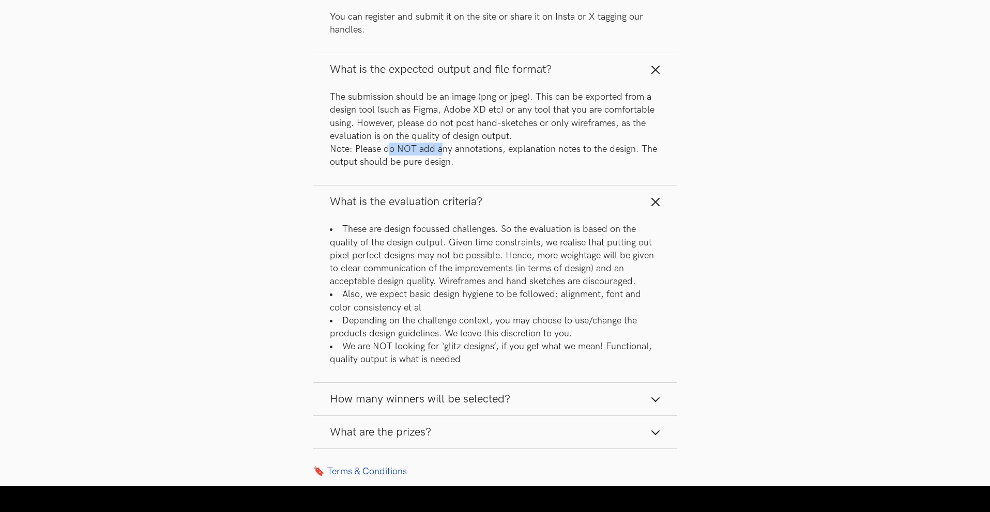
scroll to position [1706, 0]
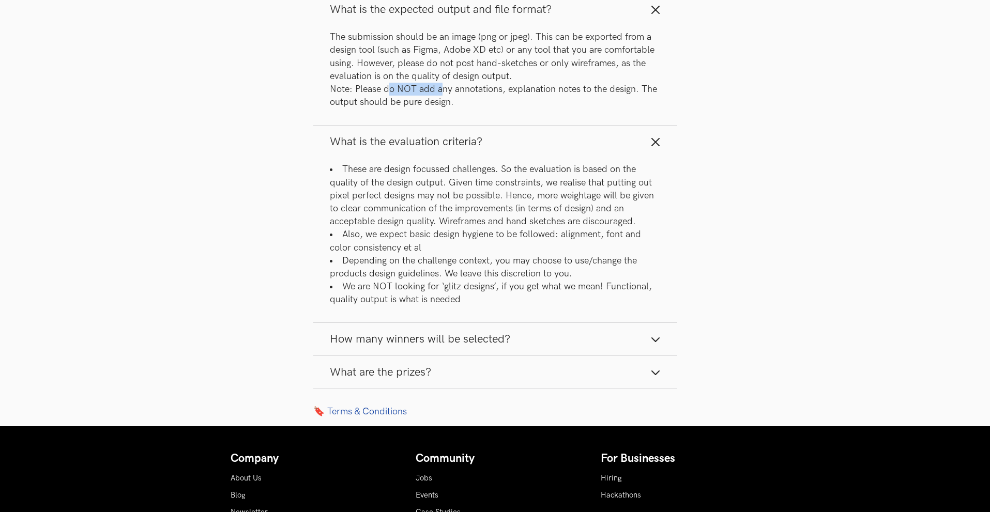
click at [446, 346] on span "How many winners will be selected?" at bounding box center [420, 340] width 180 height 14
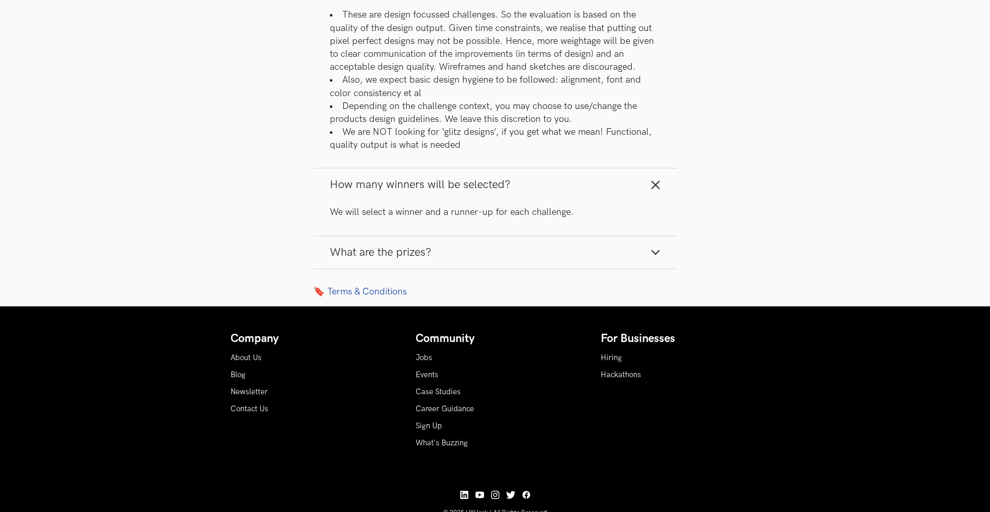
scroll to position [1913, 0]
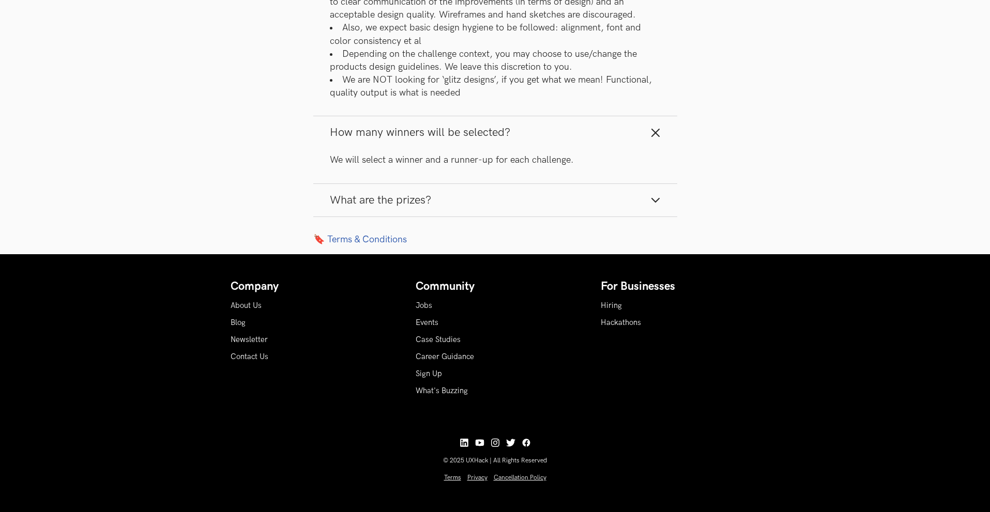
click at [433, 217] on button "What are the prizes?" at bounding box center [495, 200] width 364 height 33
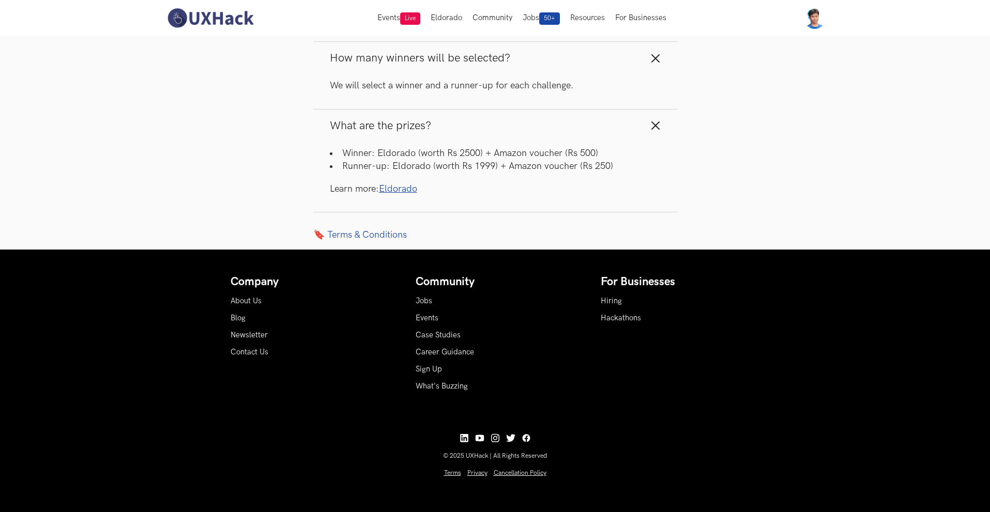
scroll to position [1948, 0]
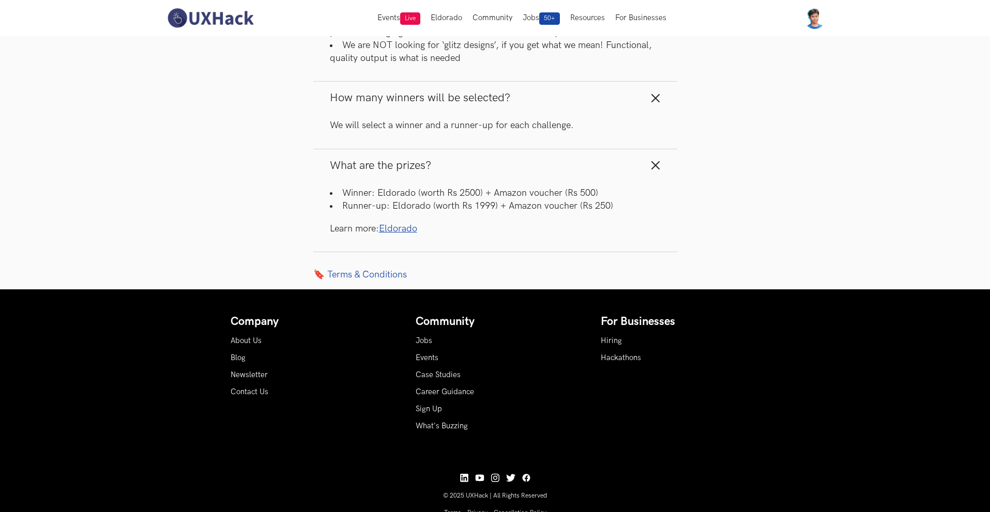
click at [337, 280] on link "🔖 Terms & Conditions" at bounding box center [495, 274] width 364 height 11
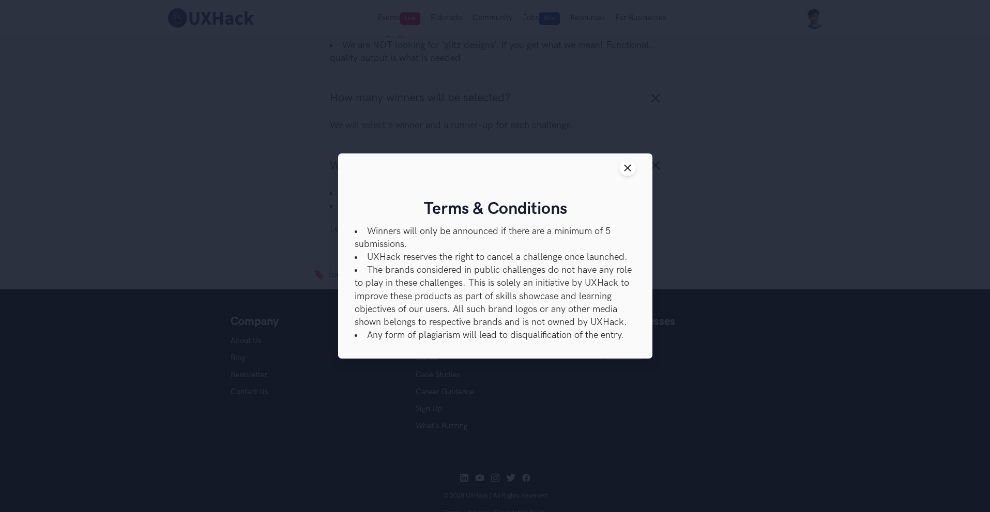
click at [253, 300] on div "Close modal window Terms & Conditions Winners will only be announced if there a…" at bounding box center [495, 256] width 990 height 512
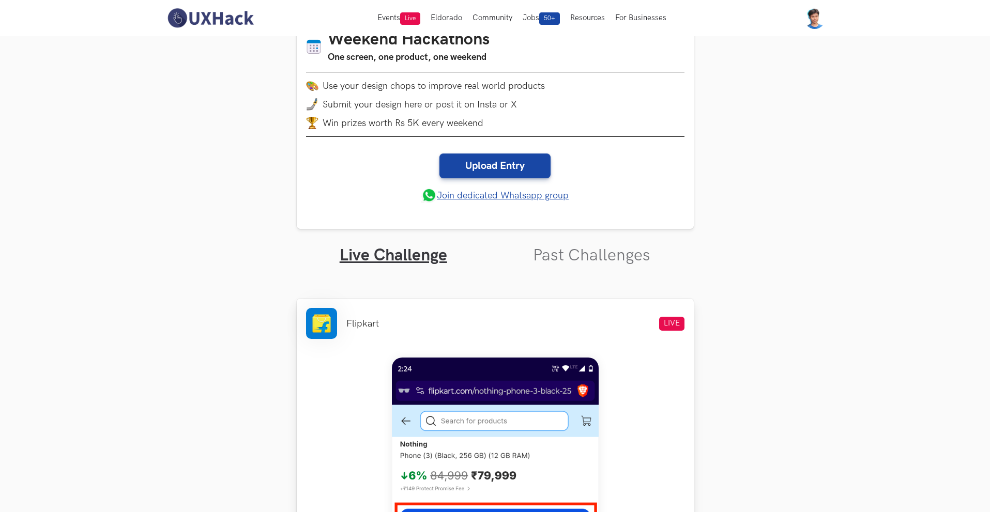
scroll to position [0, 0]
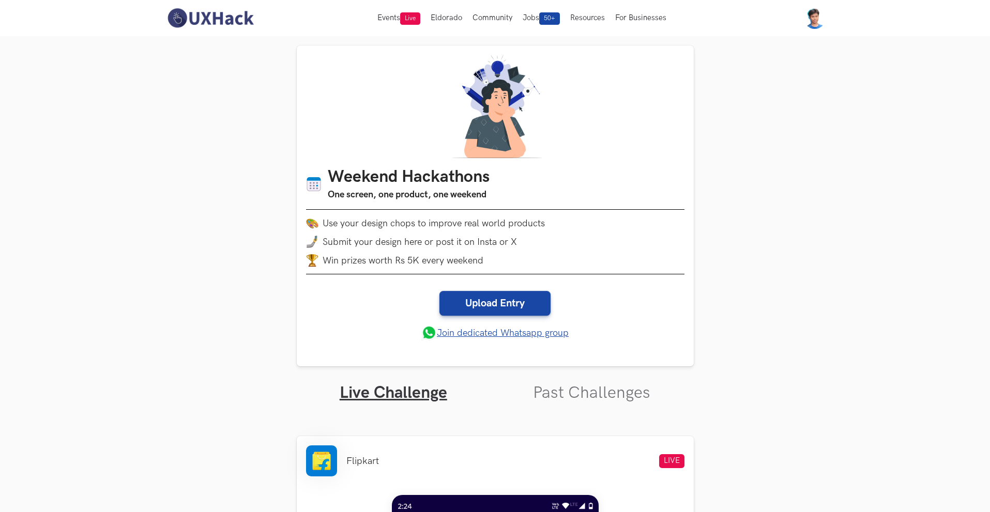
click at [215, 17] on img at bounding box center [210, 18] width 92 height 22
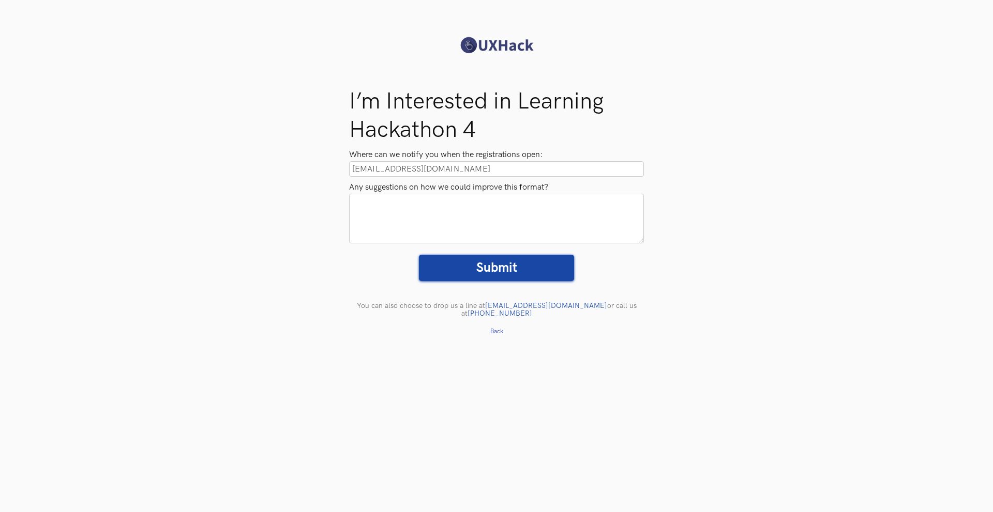
click at [485, 264] on input "Submit" at bounding box center [496, 268] width 155 height 26
click at [485, 267] on input "Submit" at bounding box center [496, 268] width 155 height 26
